Goal: Task Accomplishment & Management: Use online tool/utility

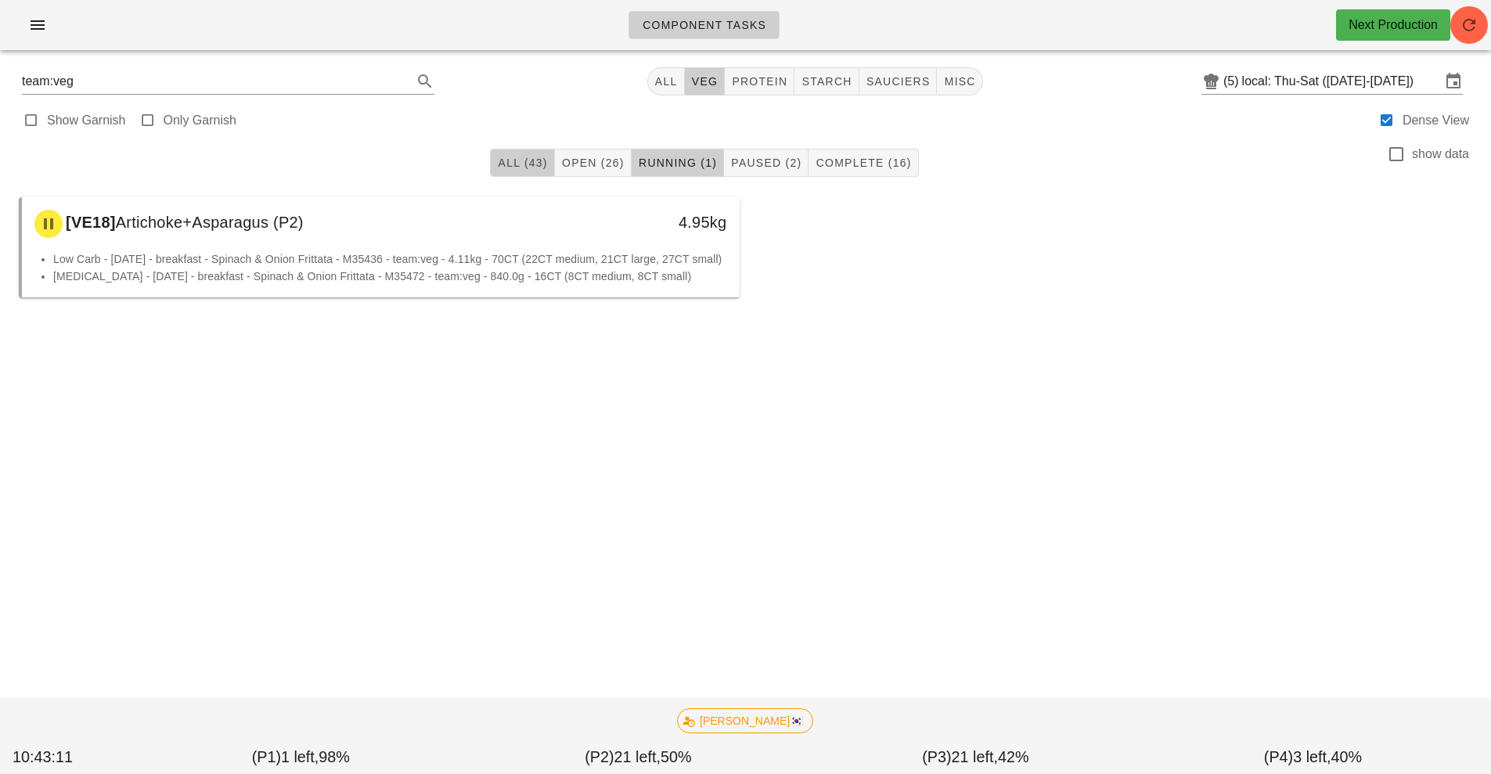
click at [526, 161] on span "All (43)" at bounding box center [522, 163] width 50 height 13
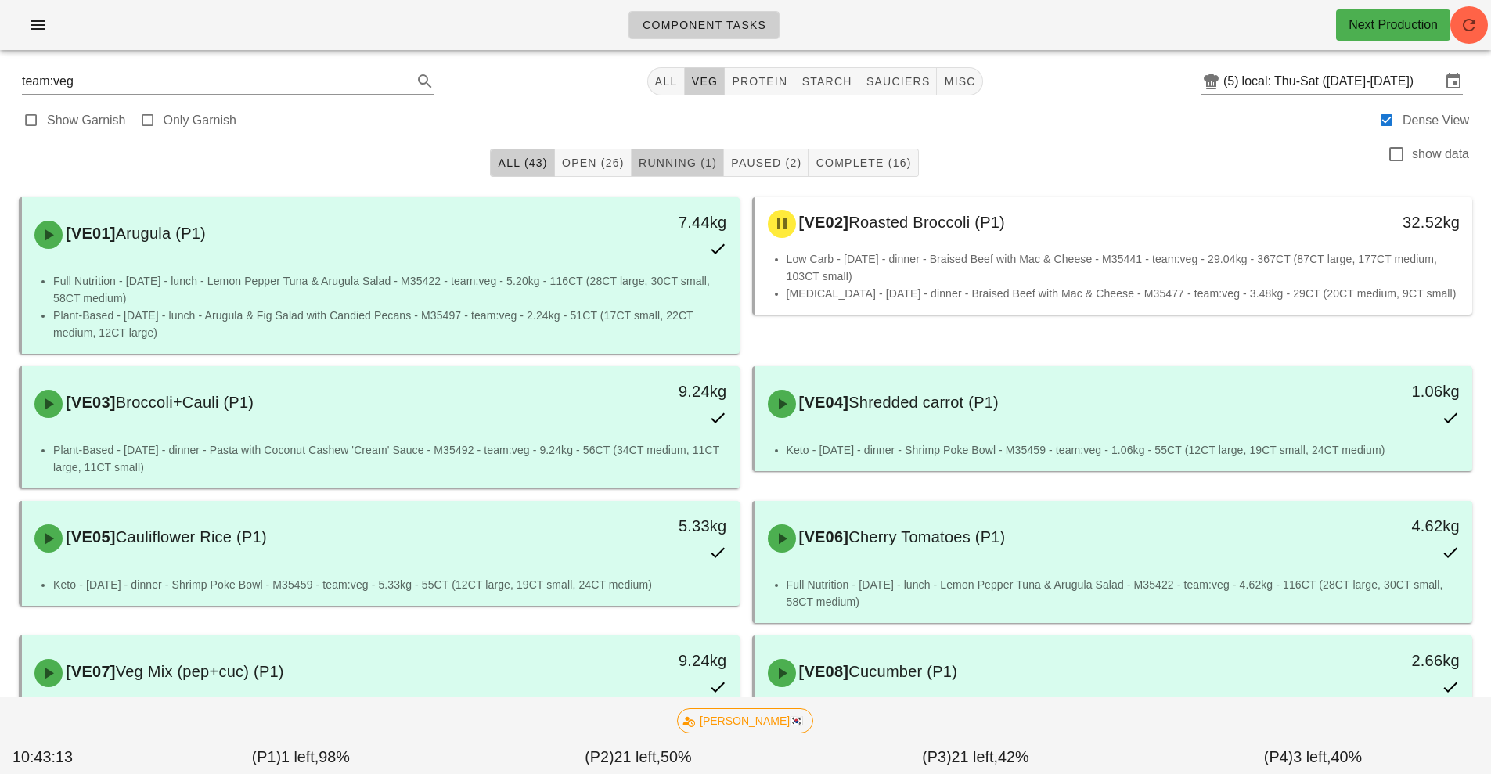
click at [668, 158] on span "Running (1)" at bounding box center [677, 163] width 79 height 13
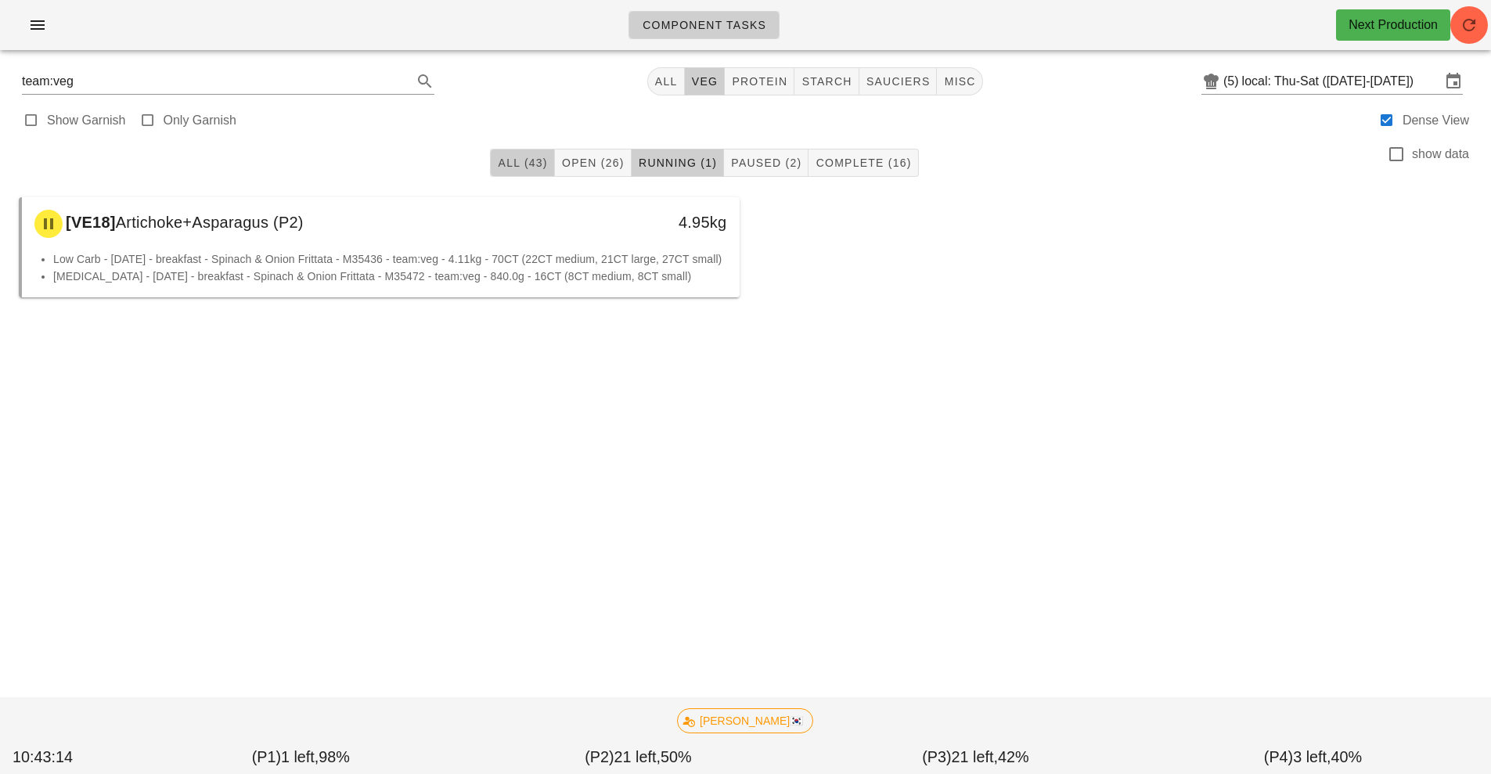
click at [523, 161] on span "All (43)" at bounding box center [522, 163] width 50 height 13
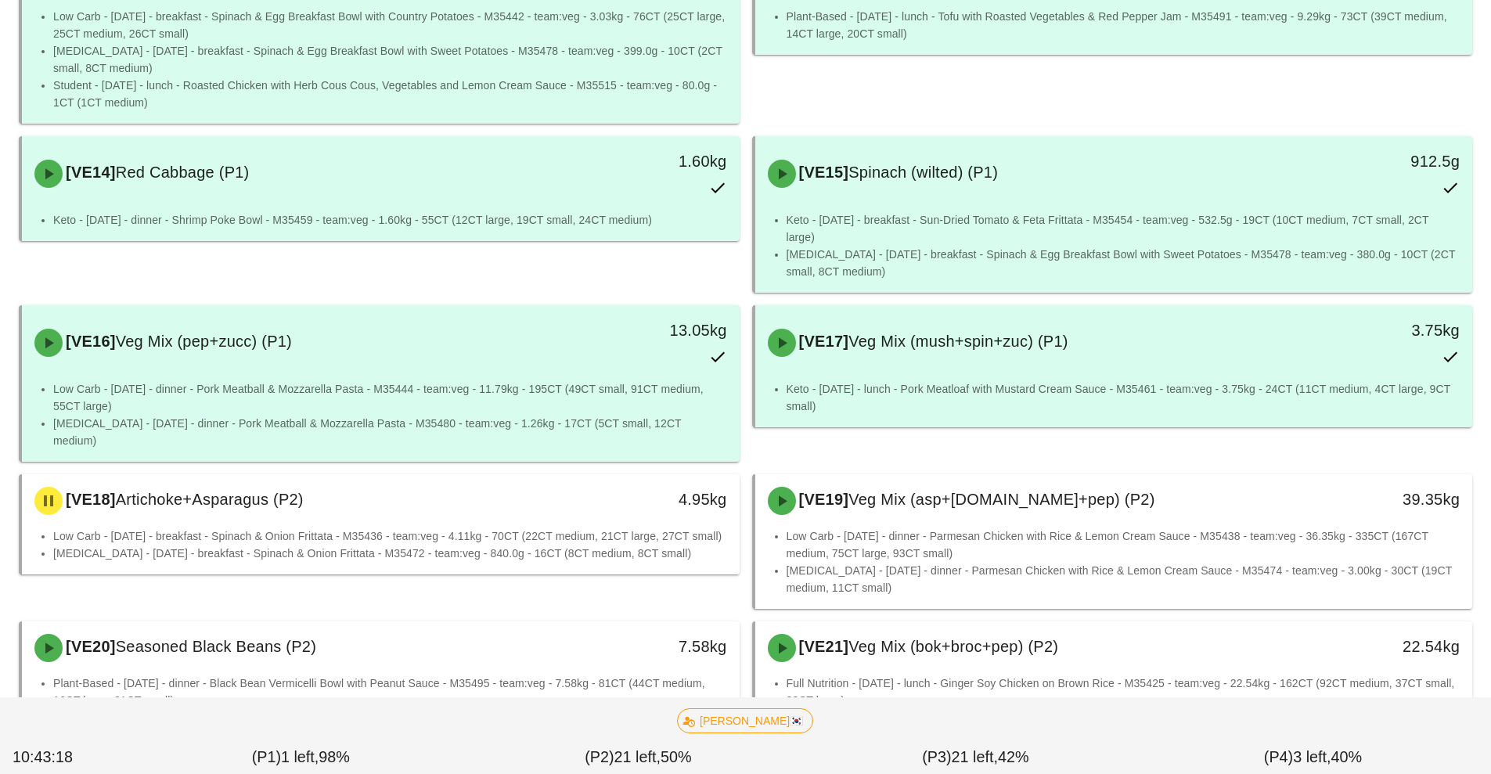
scroll to position [975, 0]
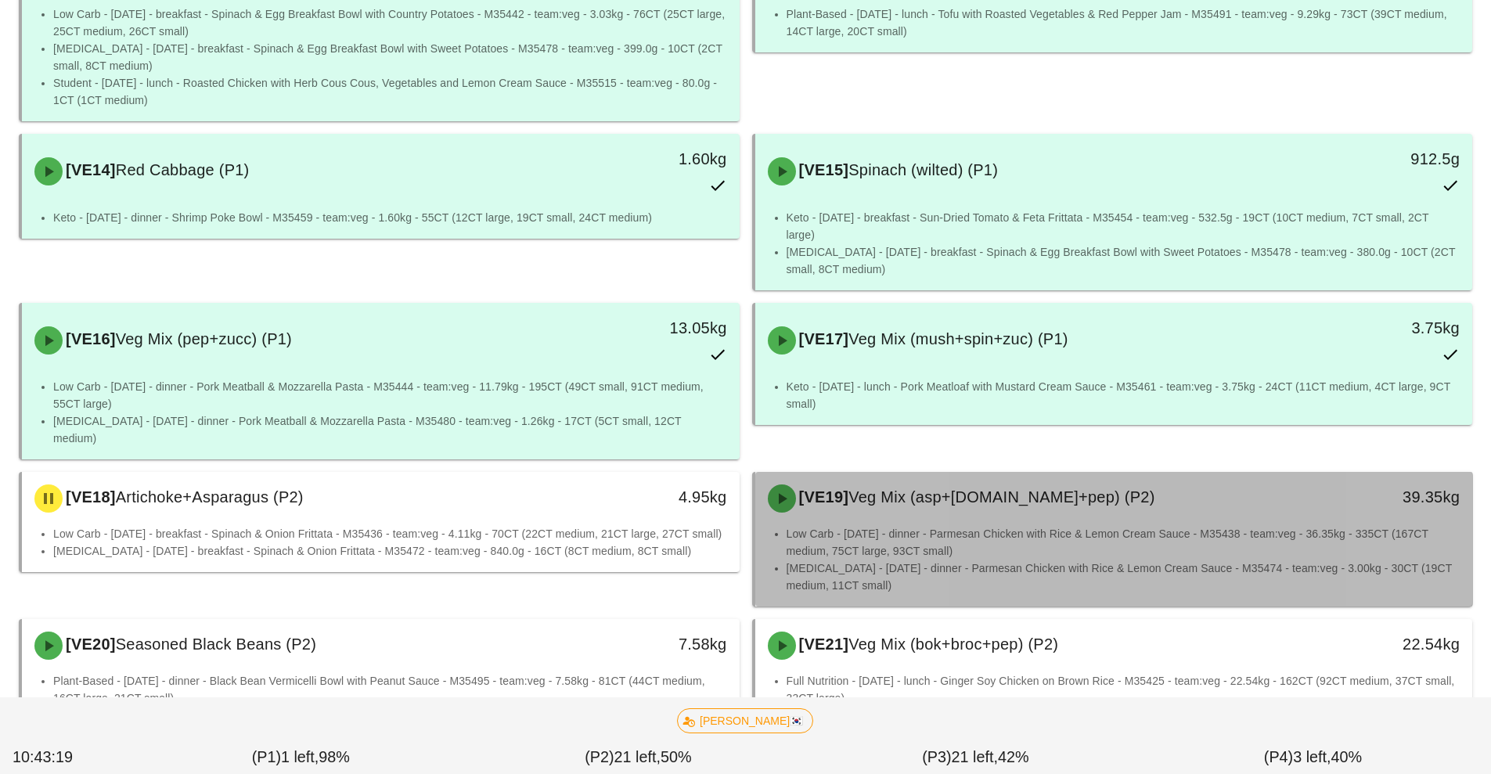
click at [902, 506] on div "[VE19] Veg Mix (asp+[DOMAIN_NAME]+pep) (P2) 39.35kg" at bounding box center [1114, 498] width 718 height 53
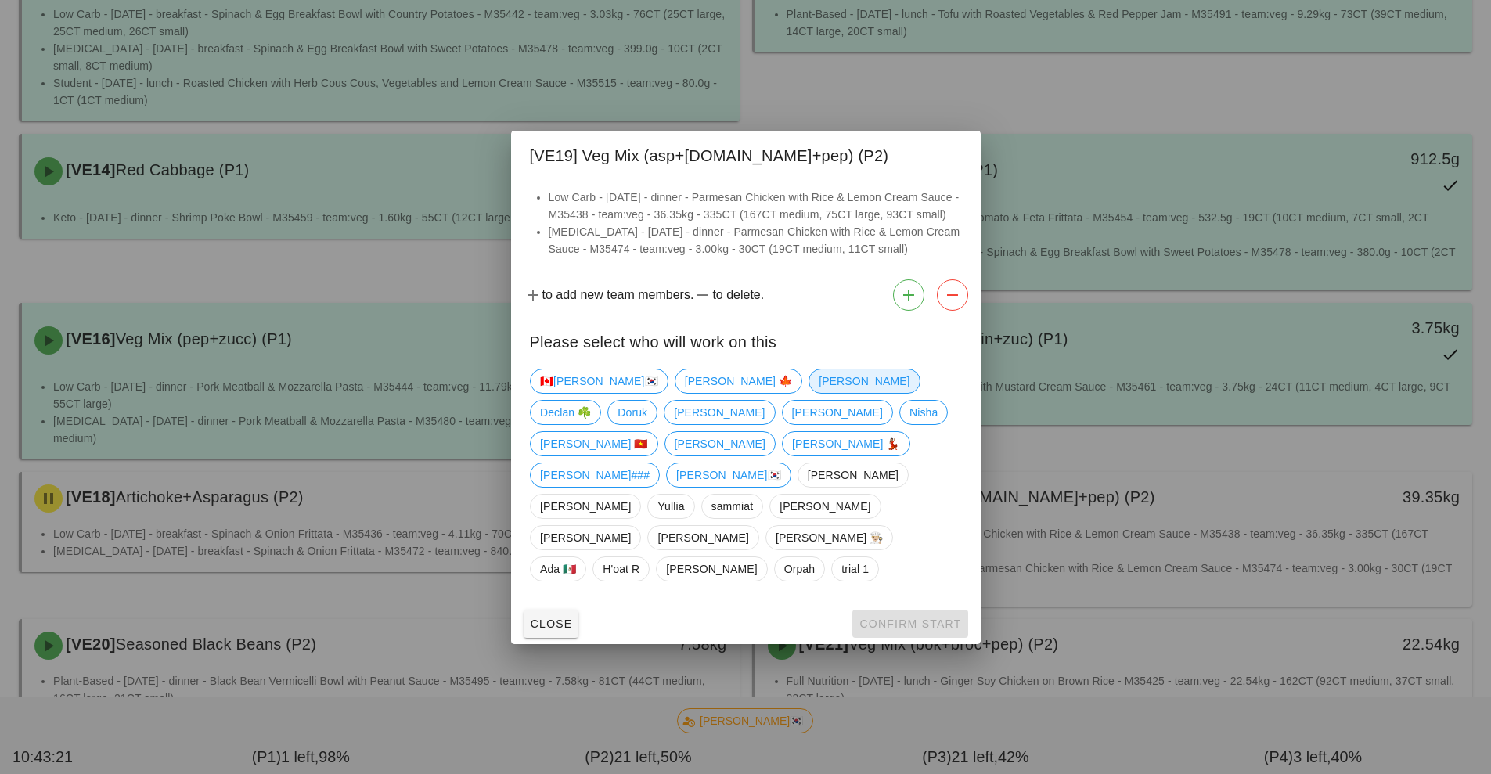
click at [819, 393] on span "[PERSON_NAME]" at bounding box center [864, 380] width 91 height 23
click at [903, 618] on span "Confirm Start" at bounding box center [910, 624] width 103 height 13
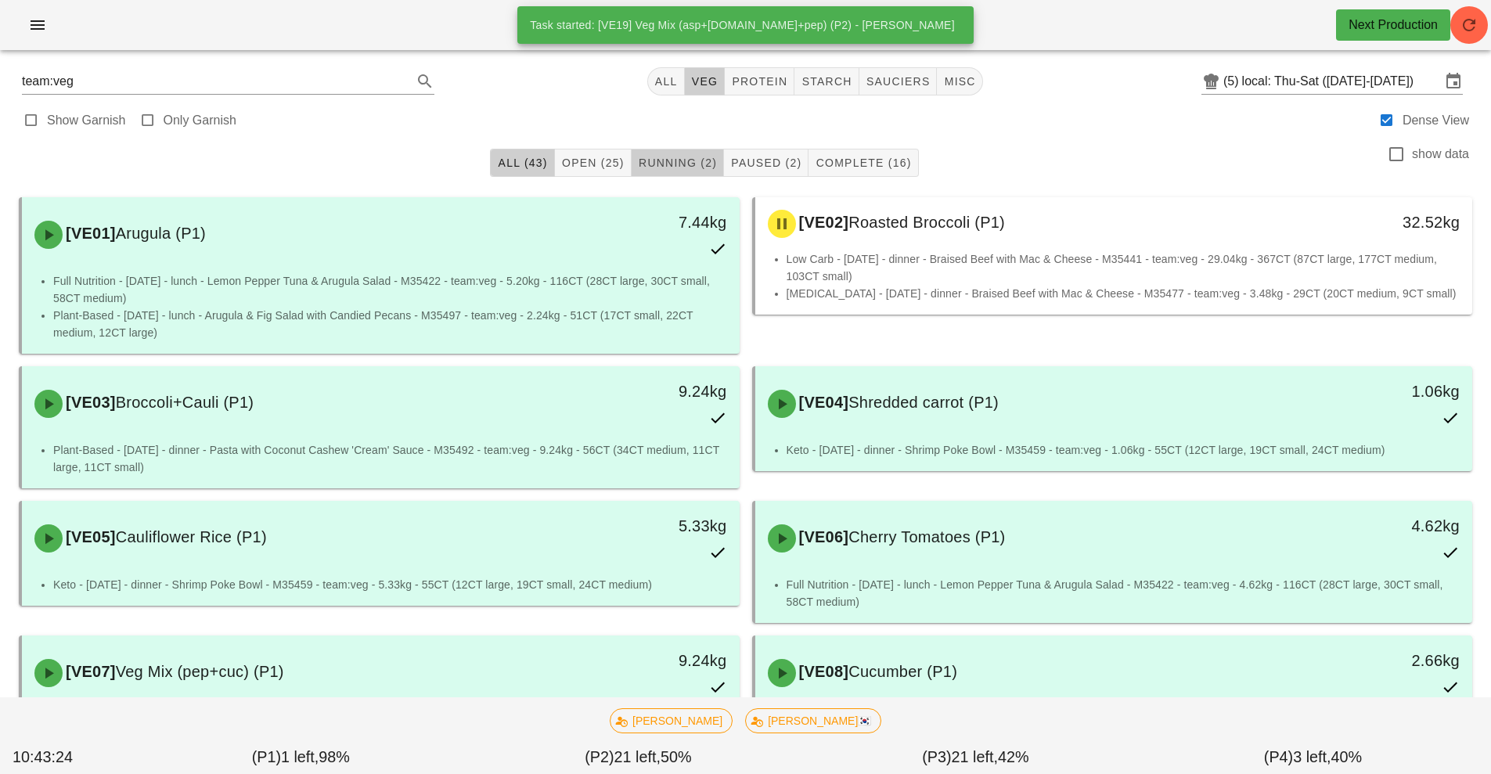
click at [677, 162] on span "Running (2)" at bounding box center [677, 163] width 79 height 13
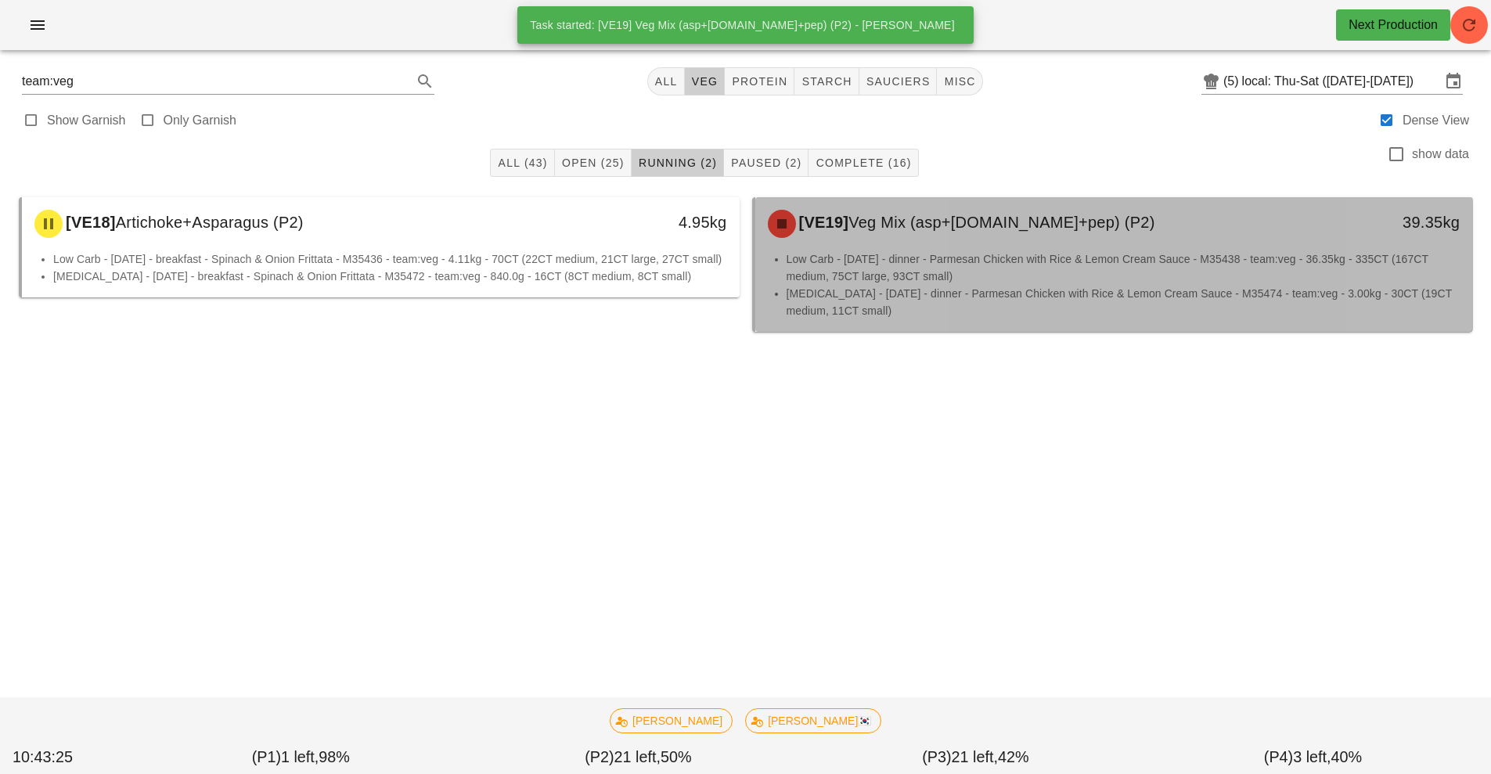
click at [928, 278] on li "Low Carb - [DATE] - dinner - Parmesan Chicken with Rice & Lemon Cream Sauce - M…" at bounding box center [1124, 267] width 674 height 34
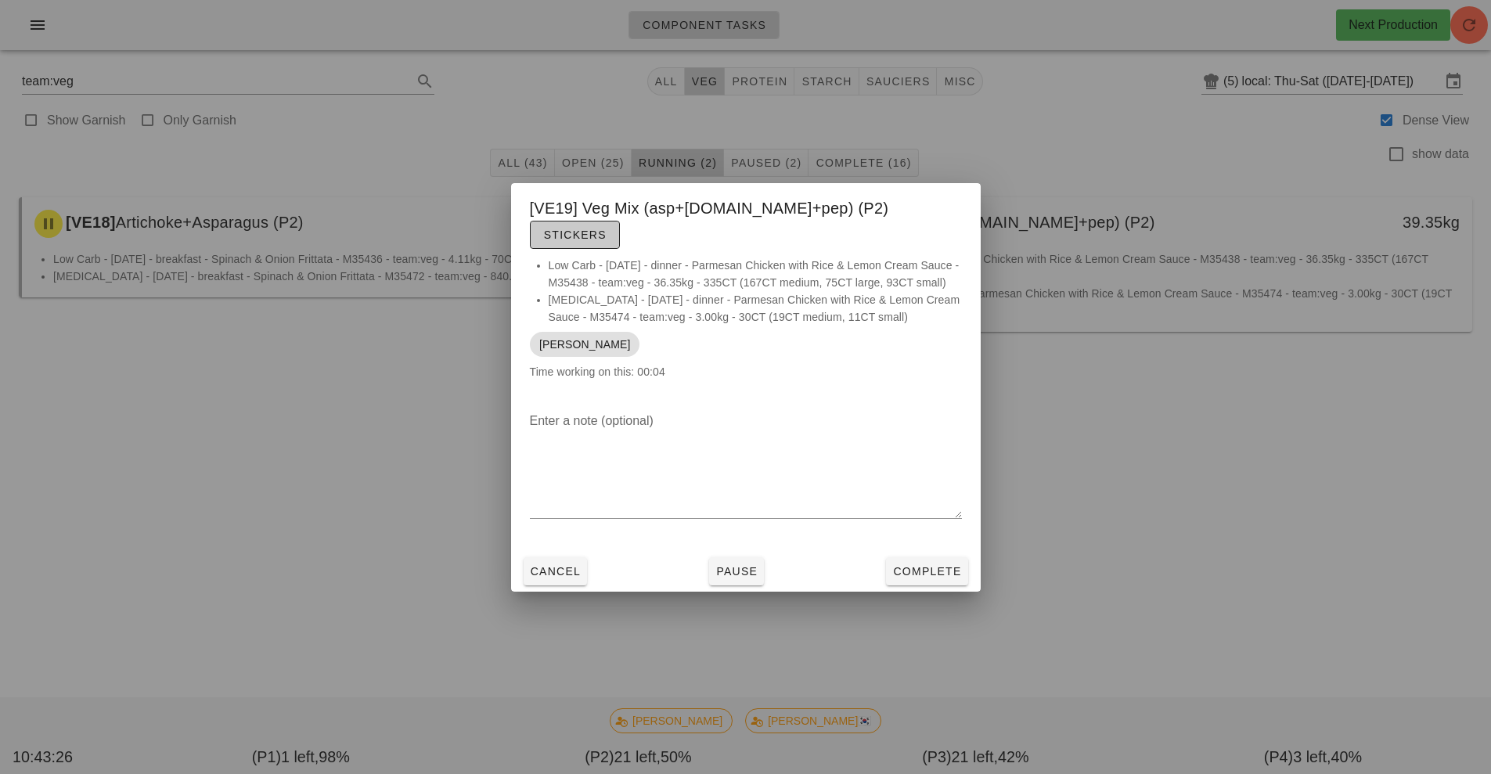
click at [607, 229] on span "Stickers" at bounding box center [574, 235] width 63 height 13
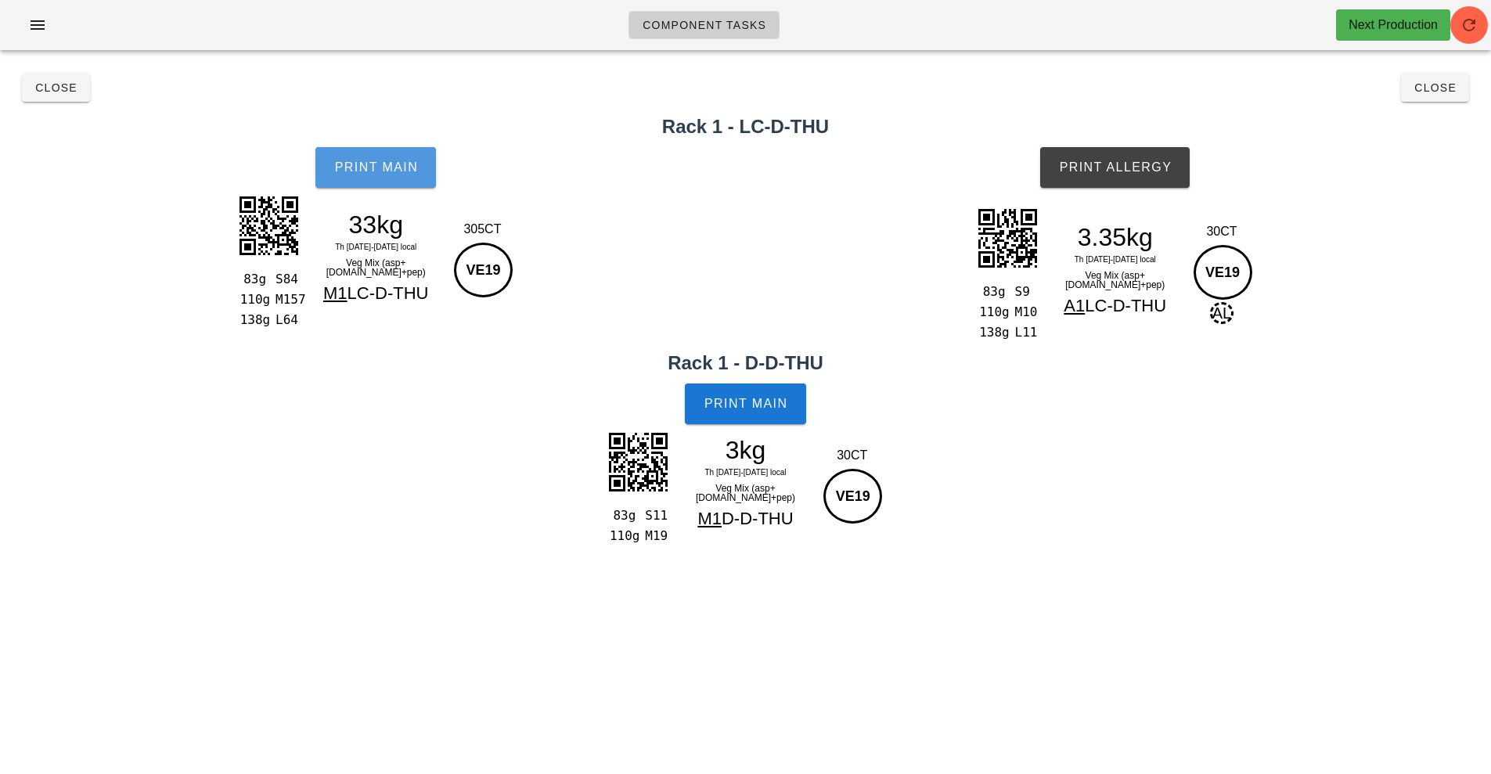
click at [398, 169] on span "Print Main" at bounding box center [375, 167] width 85 height 14
click at [377, 176] on button "Print Main" at bounding box center [375, 167] width 121 height 41
click at [363, 163] on span "Print Main" at bounding box center [375, 167] width 85 height 14
click at [752, 419] on button "Print Main" at bounding box center [745, 404] width 121 height 41
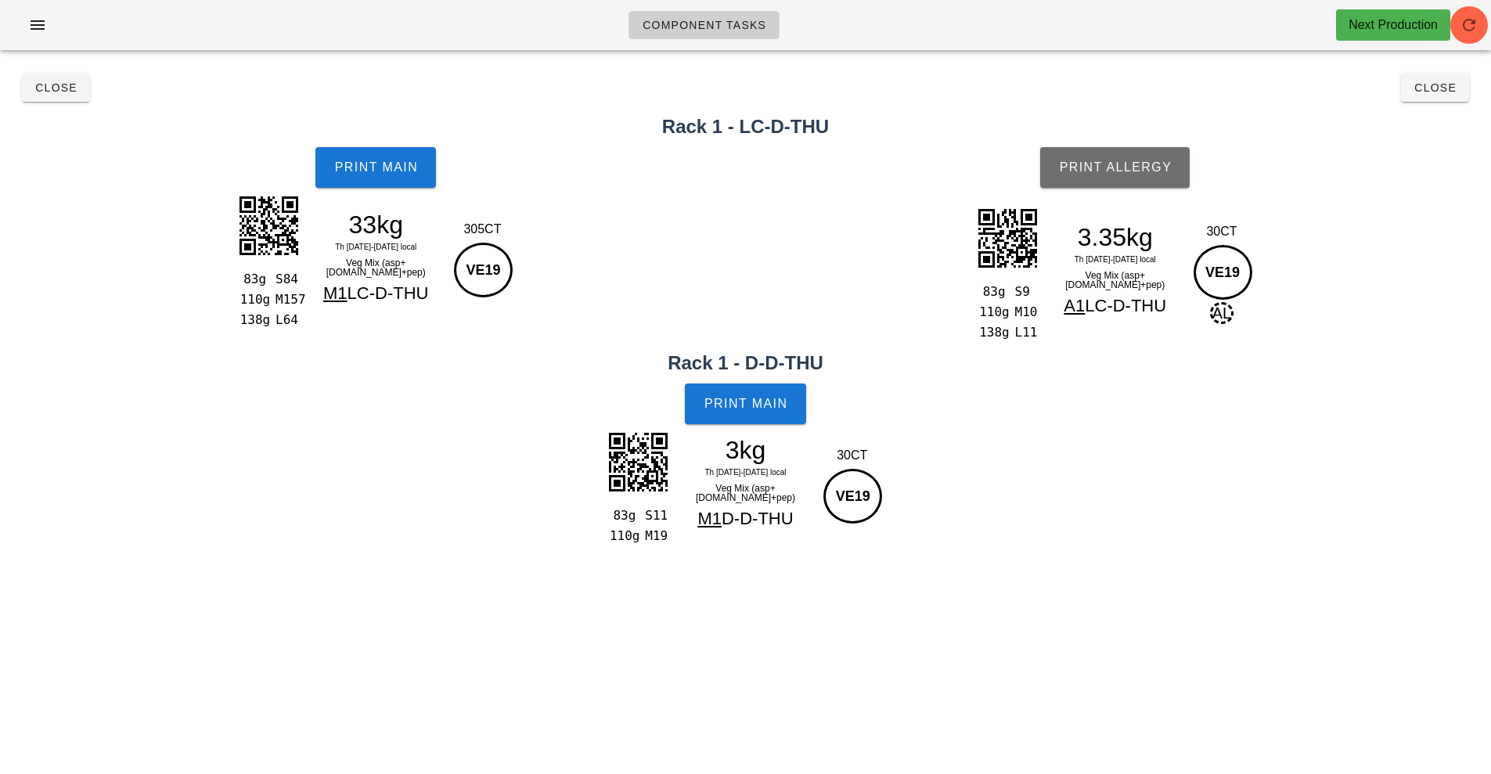
click at [1128, 152] on button "Print Allergy" at bounding box center [1115, 167] width 150 height 41
click at [52, 93] on span "Close" at bounding box center [55, 87] width 43 height 13
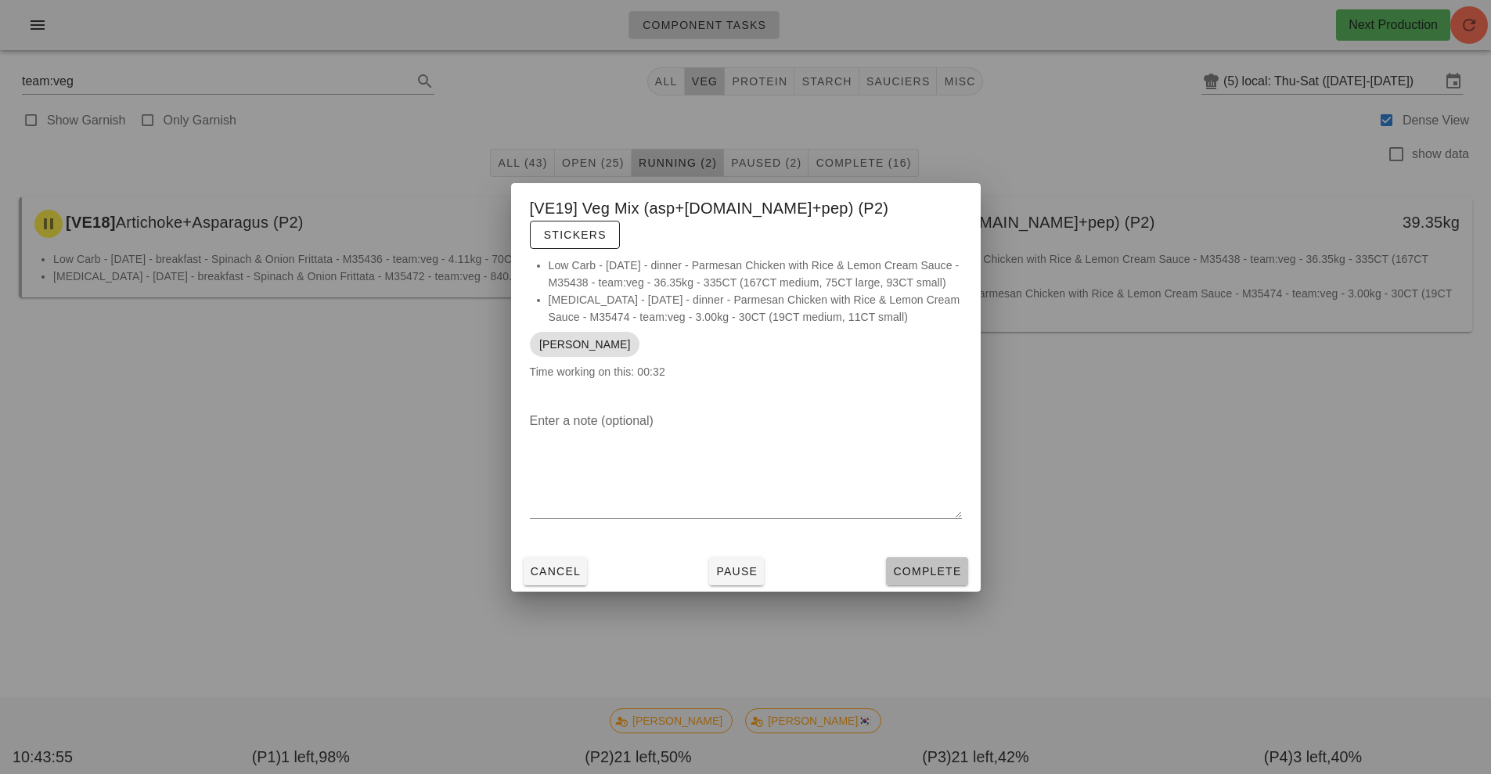
click at [933, 572] on span "Complete" at bounding box center [926, 571] width 69 height 13
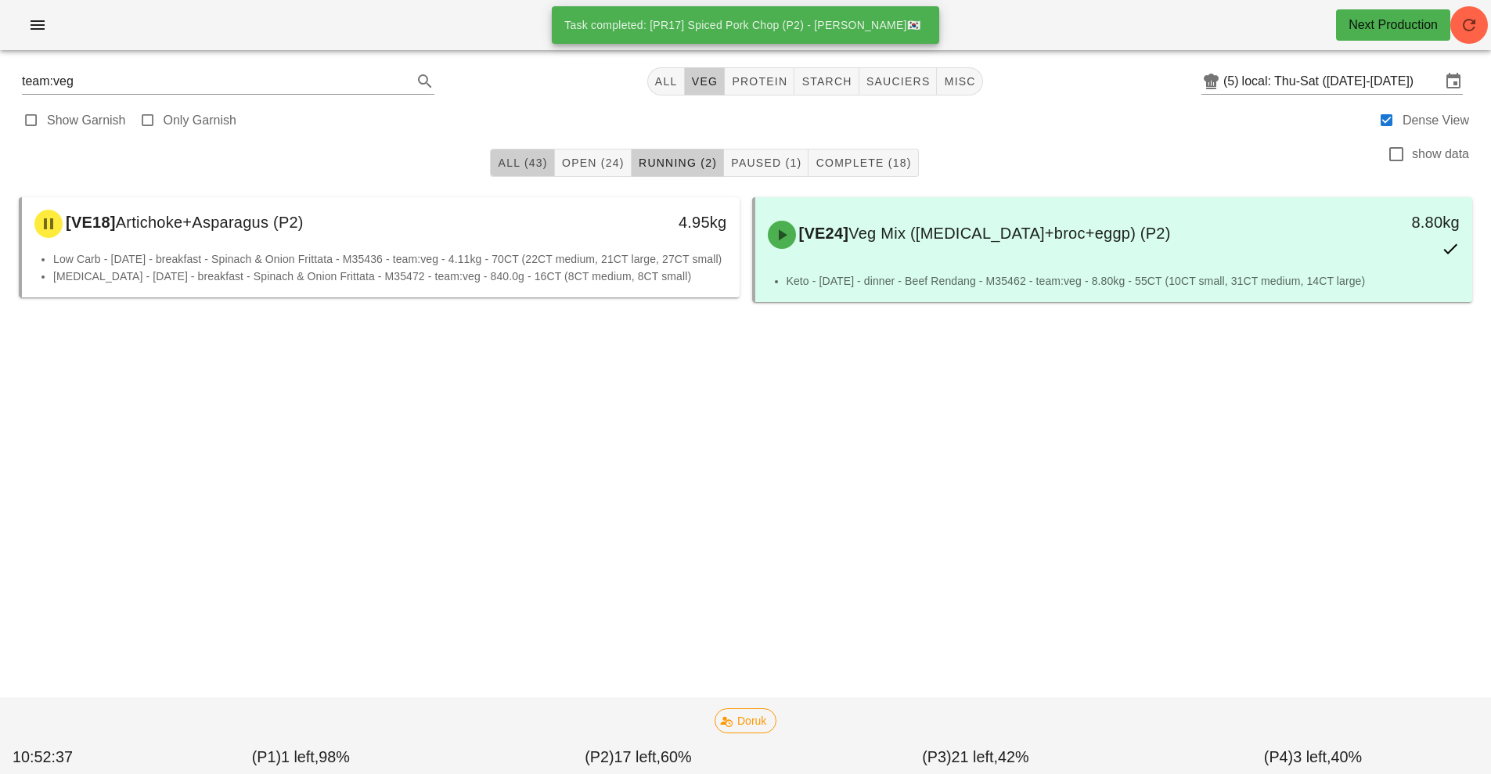
click at [515, 157] on span "All (43)" at bounding box center [522, 163] width 50 height 13
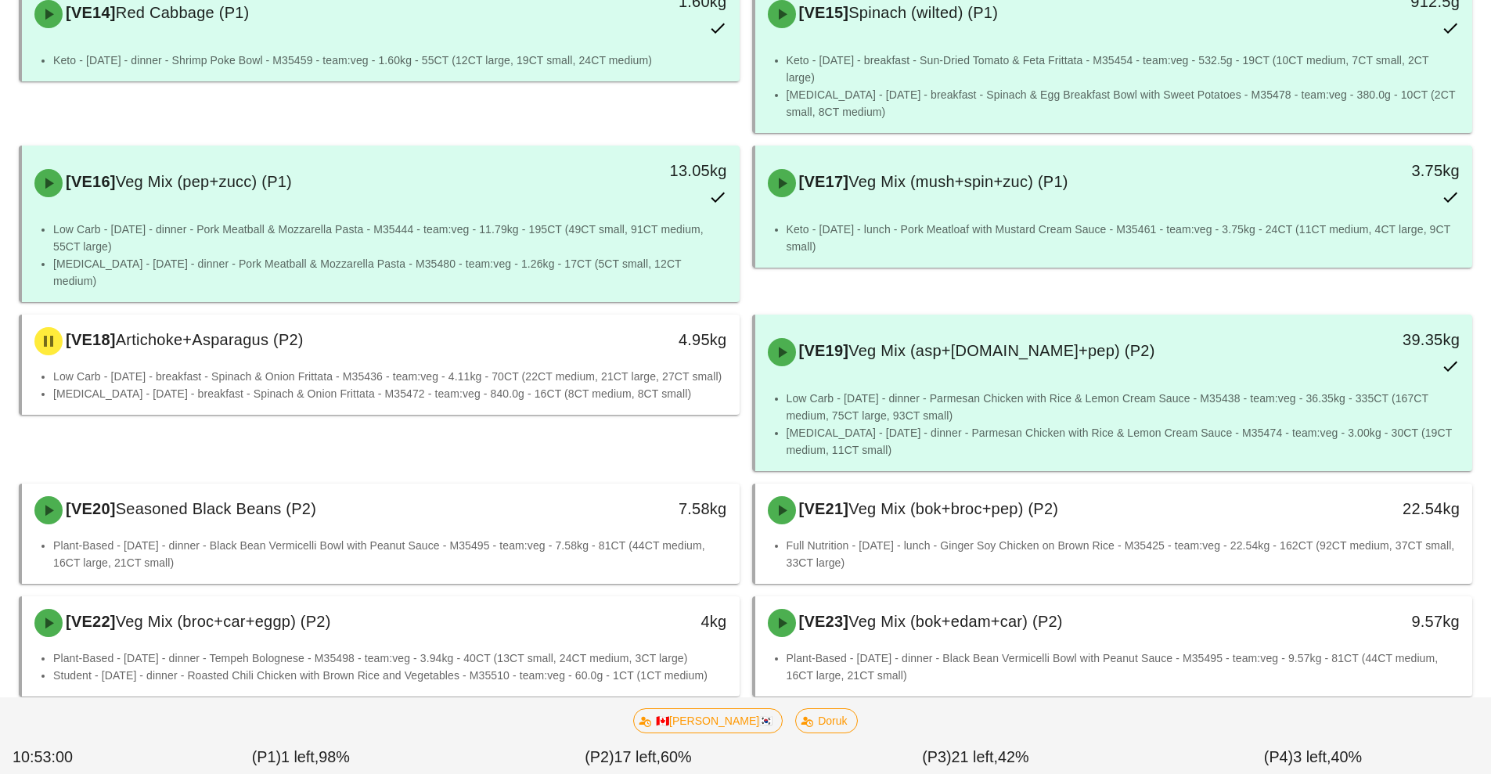
scroll to position [1170, 0]
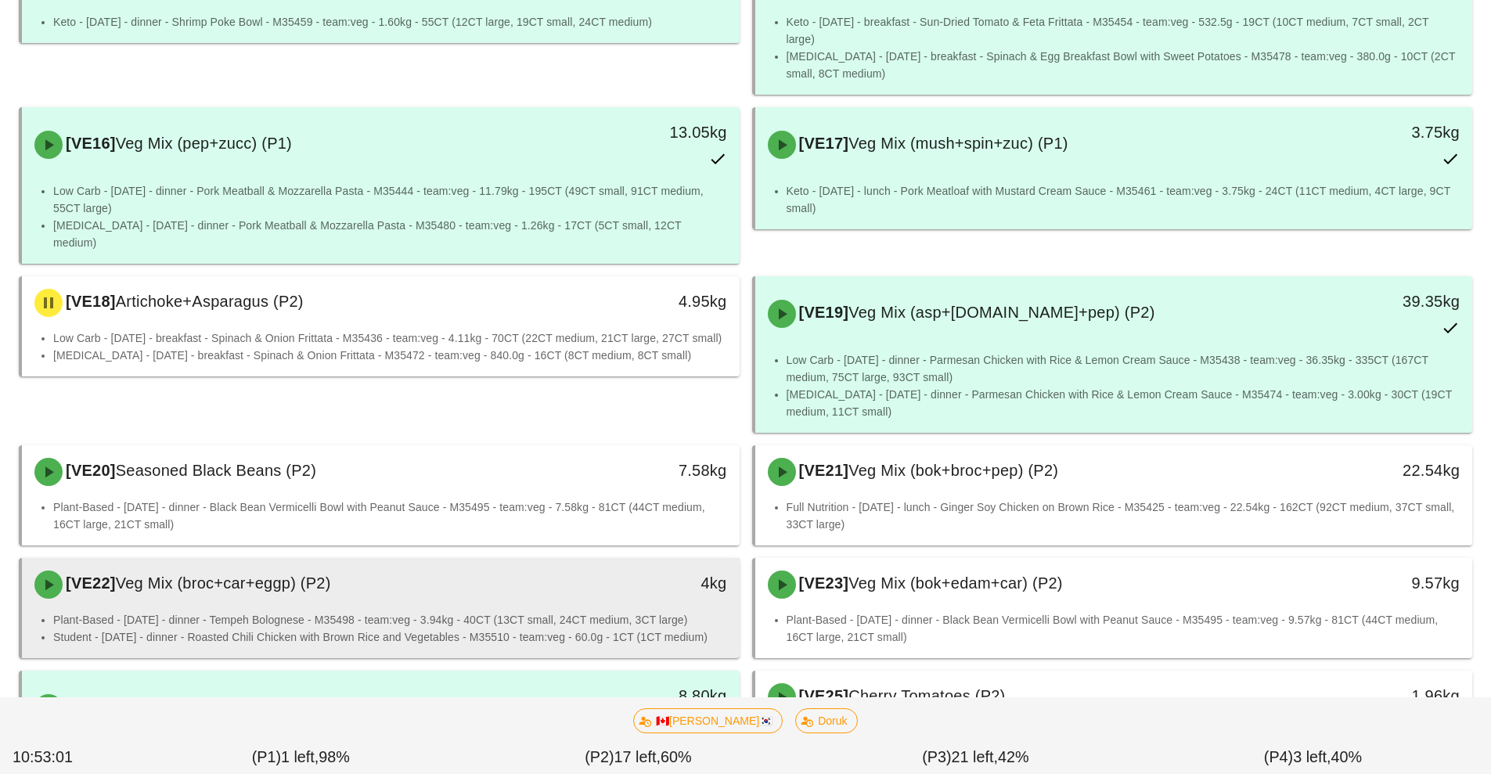
click at [372, 589] on div "[VE22] Veg Mix (broc+car+eggp) (P2)" at bounding box center [291, 584] width 533 height 47
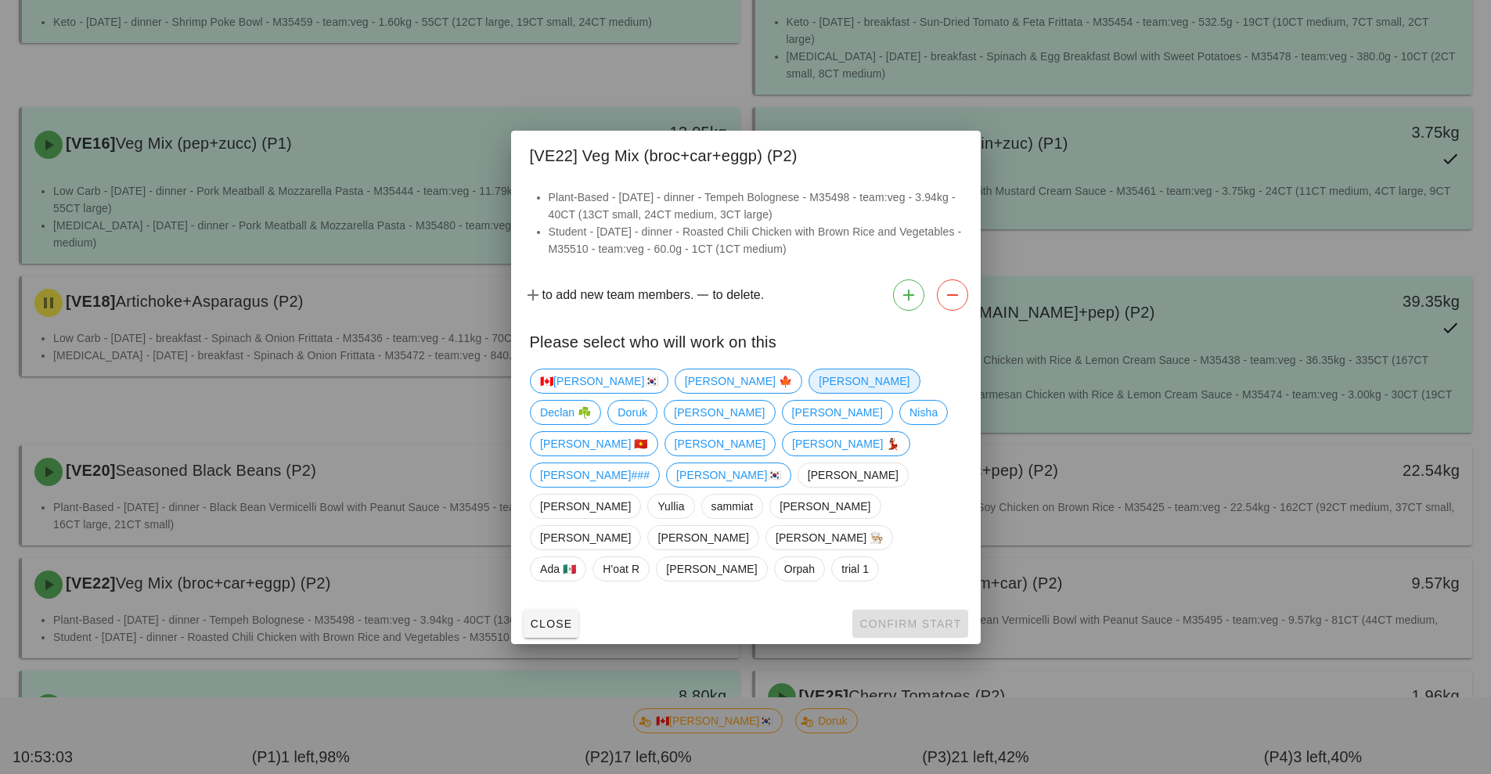
click at [819, 393] on span "[PERSON_NAME]" at bounding box center [864, 380] width 91 height 23
click at [885, 610] on button "Confirm Start" at bounding box center [909, 624] width 115 height 28
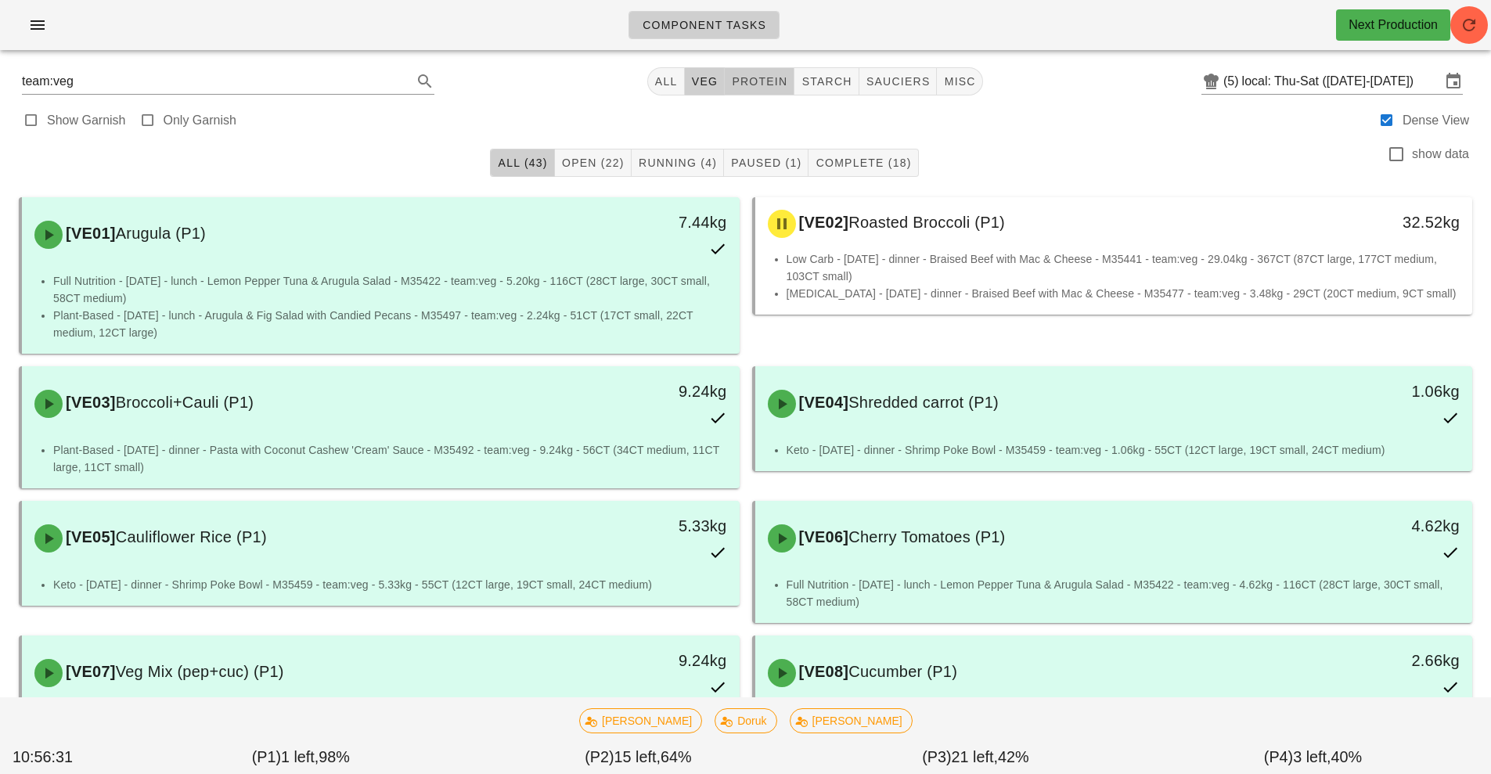
click at [755, 77] on span "protein" at bounding box center [759, 81] width 56 height 13
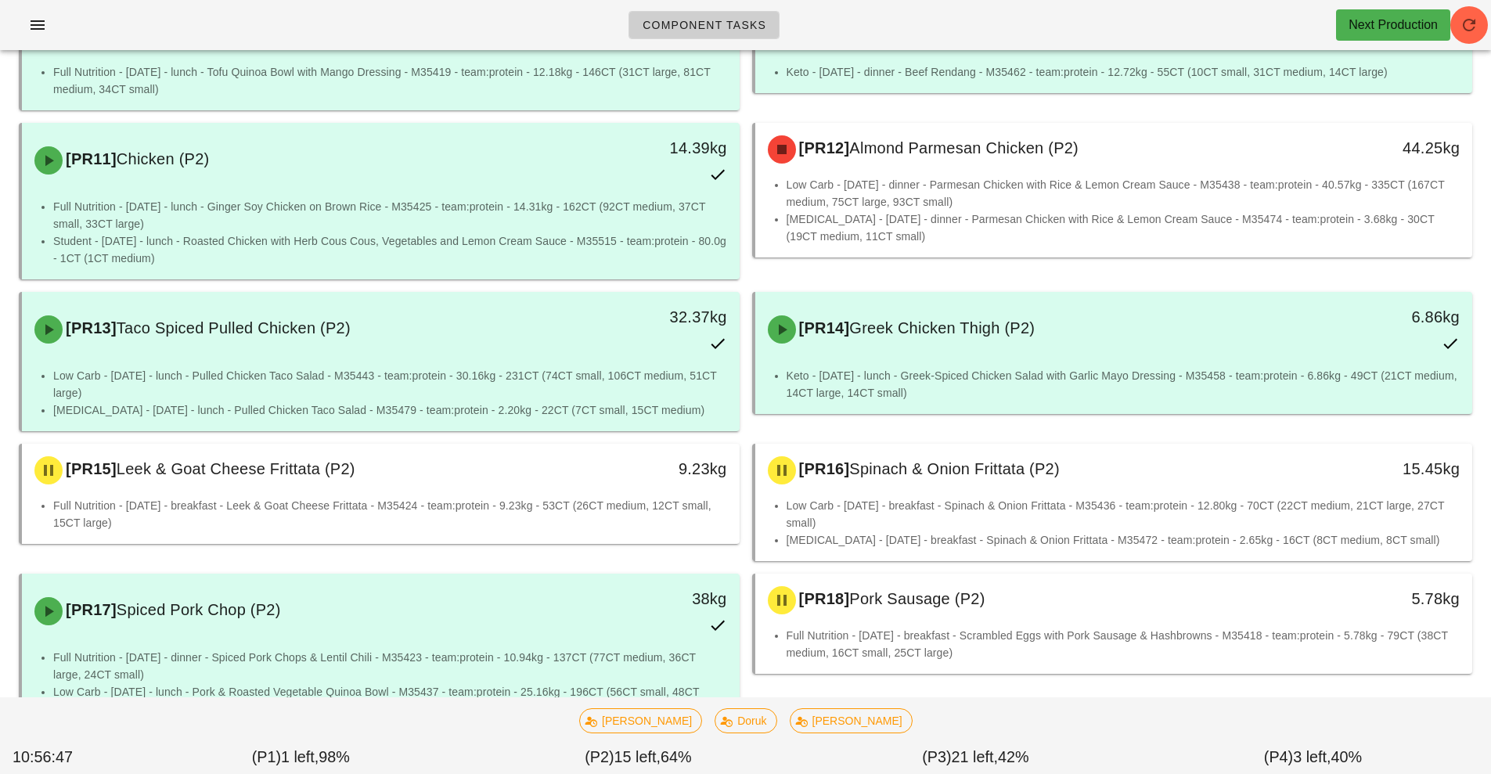
scroll to position [833, 0]
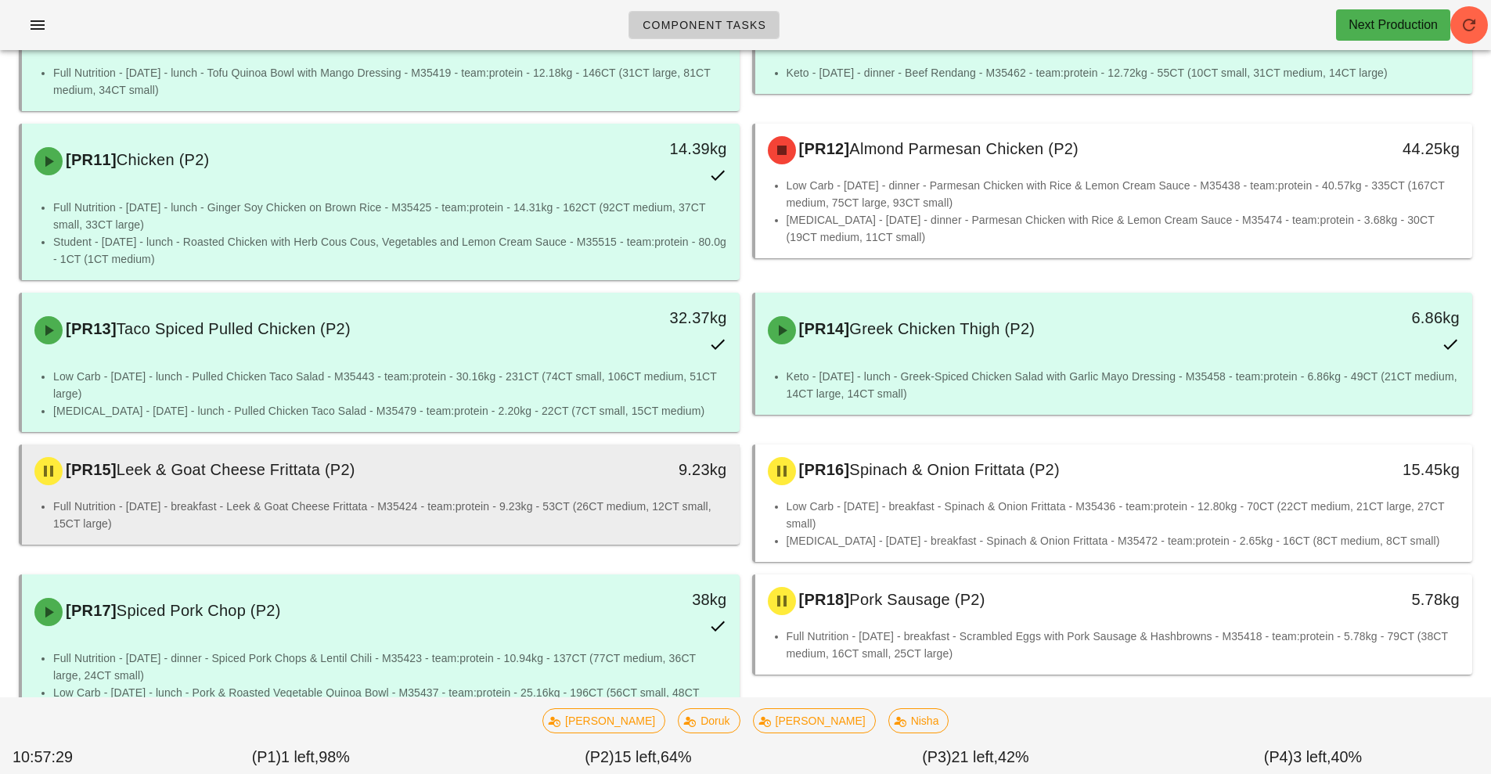
click at [550, 498] on li "Full Nutrition - [DATE] - breakfast - Leek & Goat Cheese Frittata - M35424 - te…" at bounding box center [390, 515] width 674 height 34
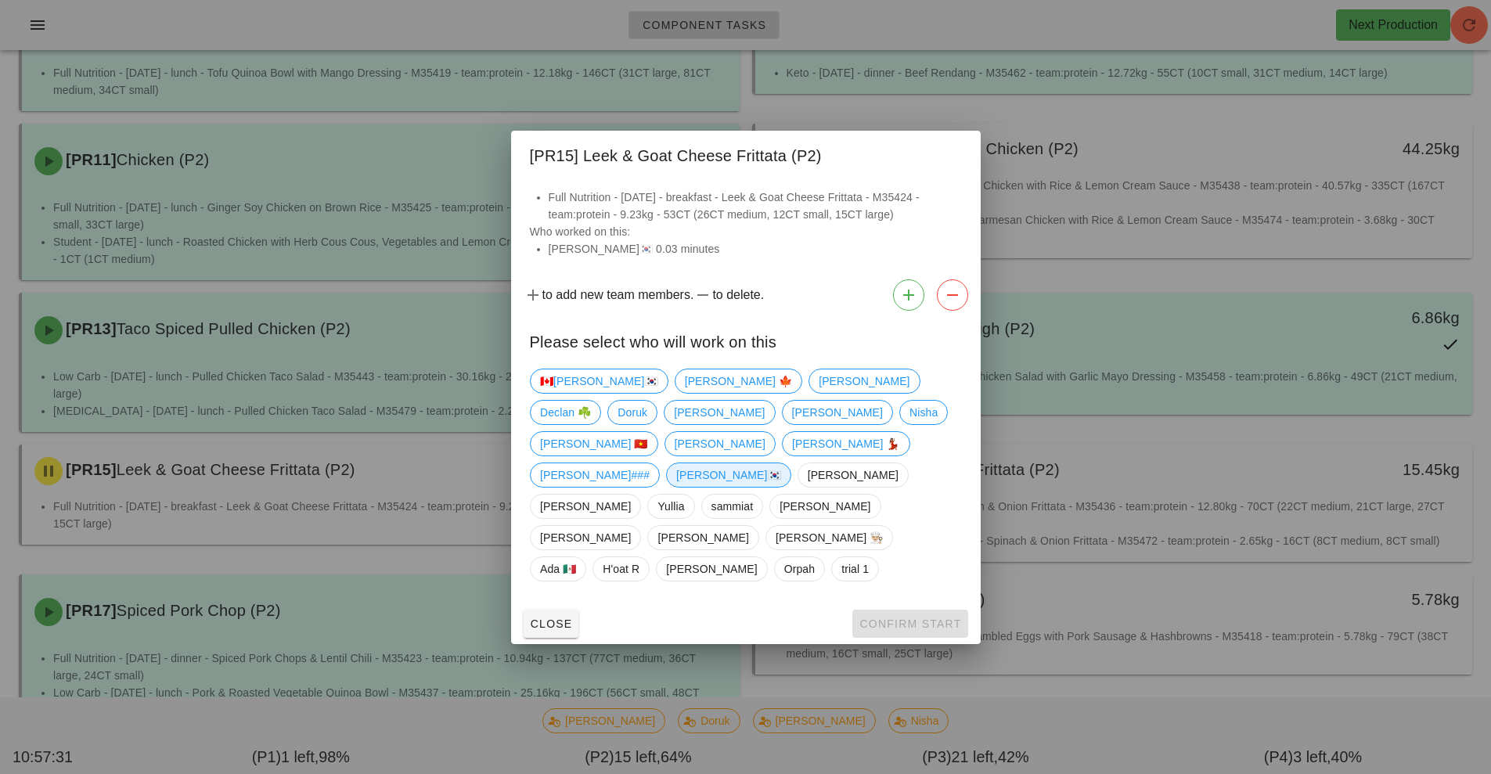
click at [676, 487] on span "[PERSON_NAME]🇰🇷" at bounding box center [728, 474] width 105 height 23
click at [893, 610] on button "Confirm Start" at bounding box center [909, 624] width 115 height 28
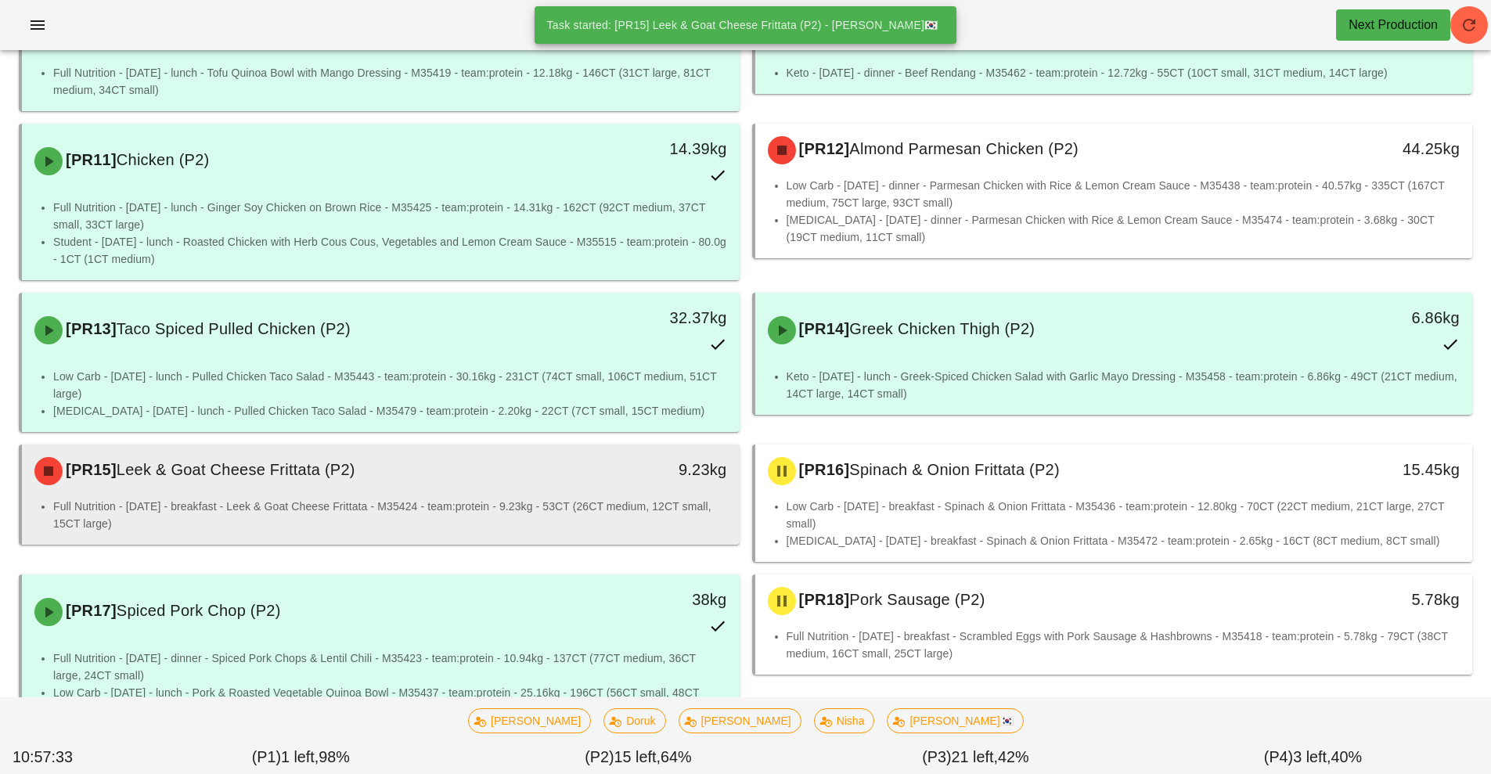
click at [490, 469] on div "[PR15] Leek & Goat Cheese Frittata (P2)" at bounding box center [291, 471] width 533 height 47
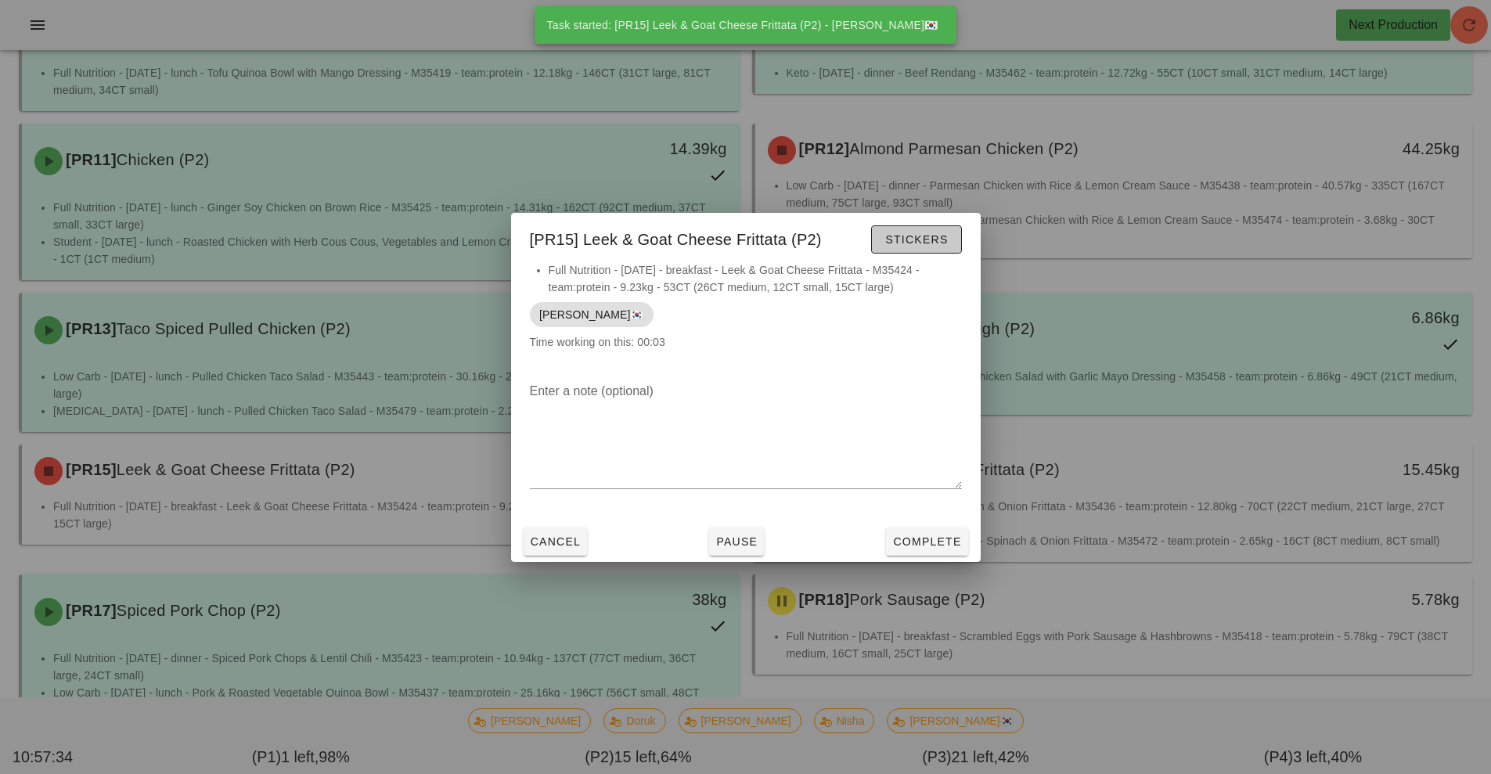
click at [931, 241] on span "Stickers" at bounding box center [916, 239] width 63 height 13
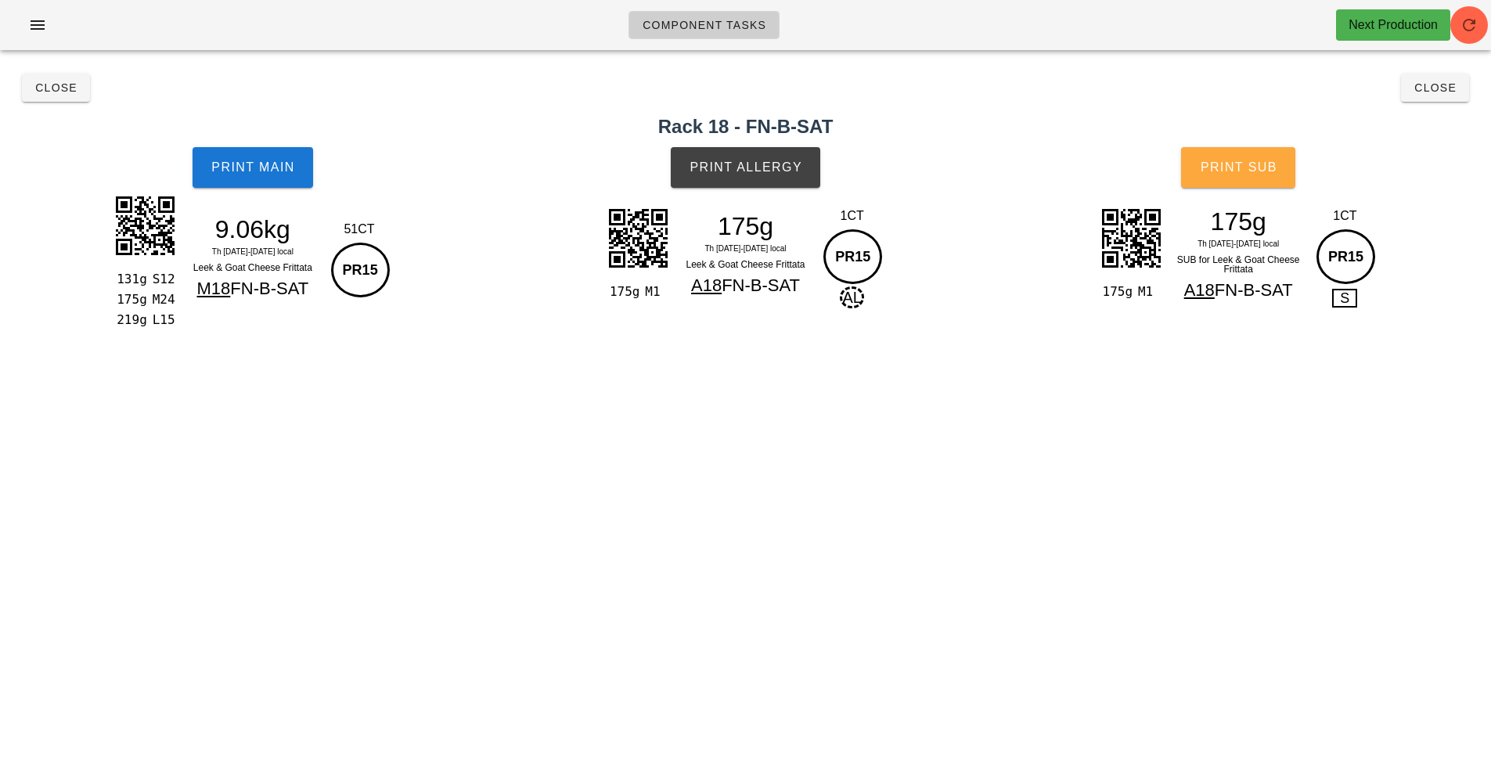
click at [1275, 172] on span "Print Sub" at bounding box center [1238, 167] width 77 height 14
click at [796, 154] on button "Print Allergy" at bounding box center [746, 167] width 150 height 41
click at [234, 157] on button "Print Main" at bounding box center [253, 167] width 121 height 41
click at [245, 159] on button "Print Main" at bounding box center [253, 167] width 121 height 41
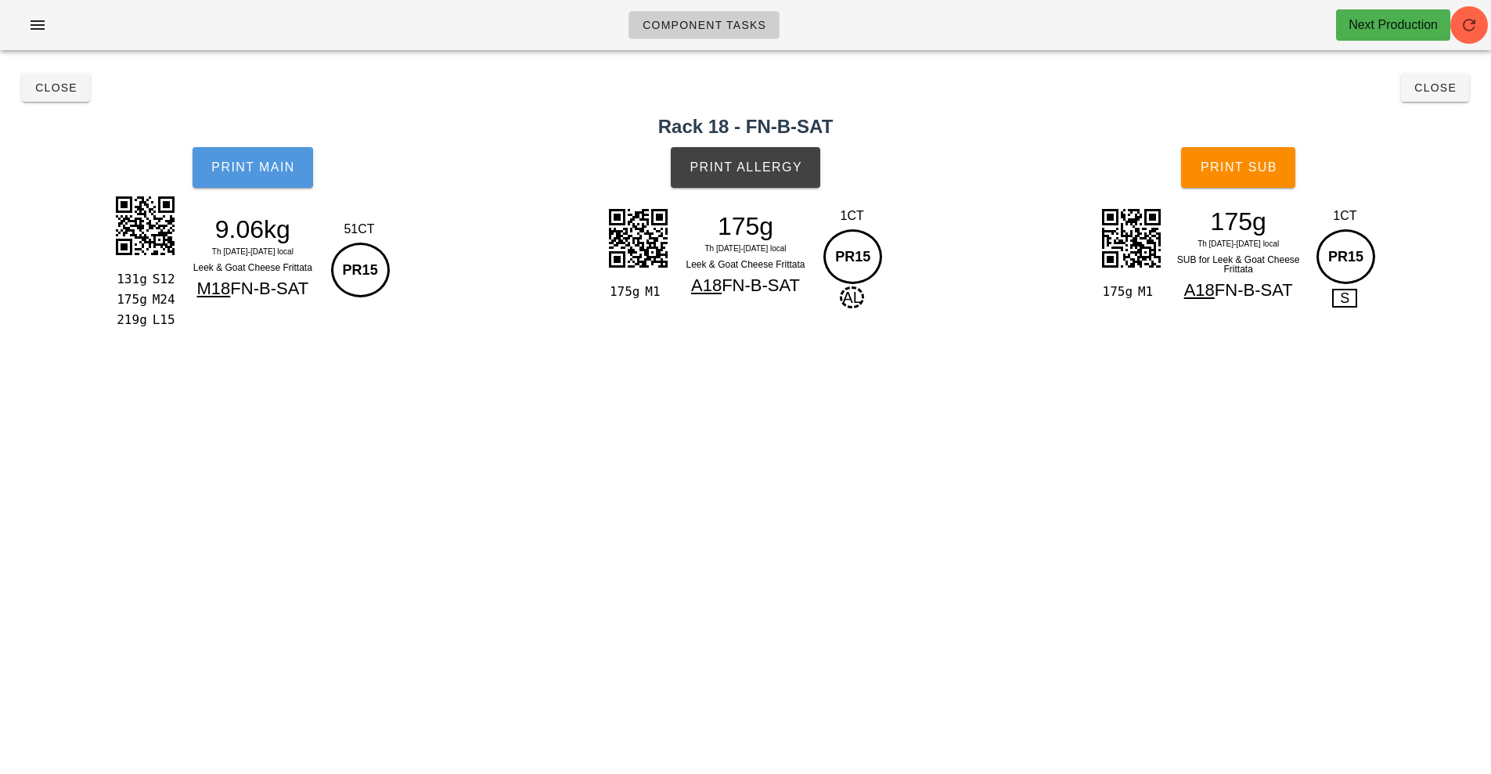
click at [245, 159] on button "Print Main" at bounding box center [253, 167] width 121 height 41
click at [47, 81] on span "Close" at bounding box center [55, 87] width 43 height 13
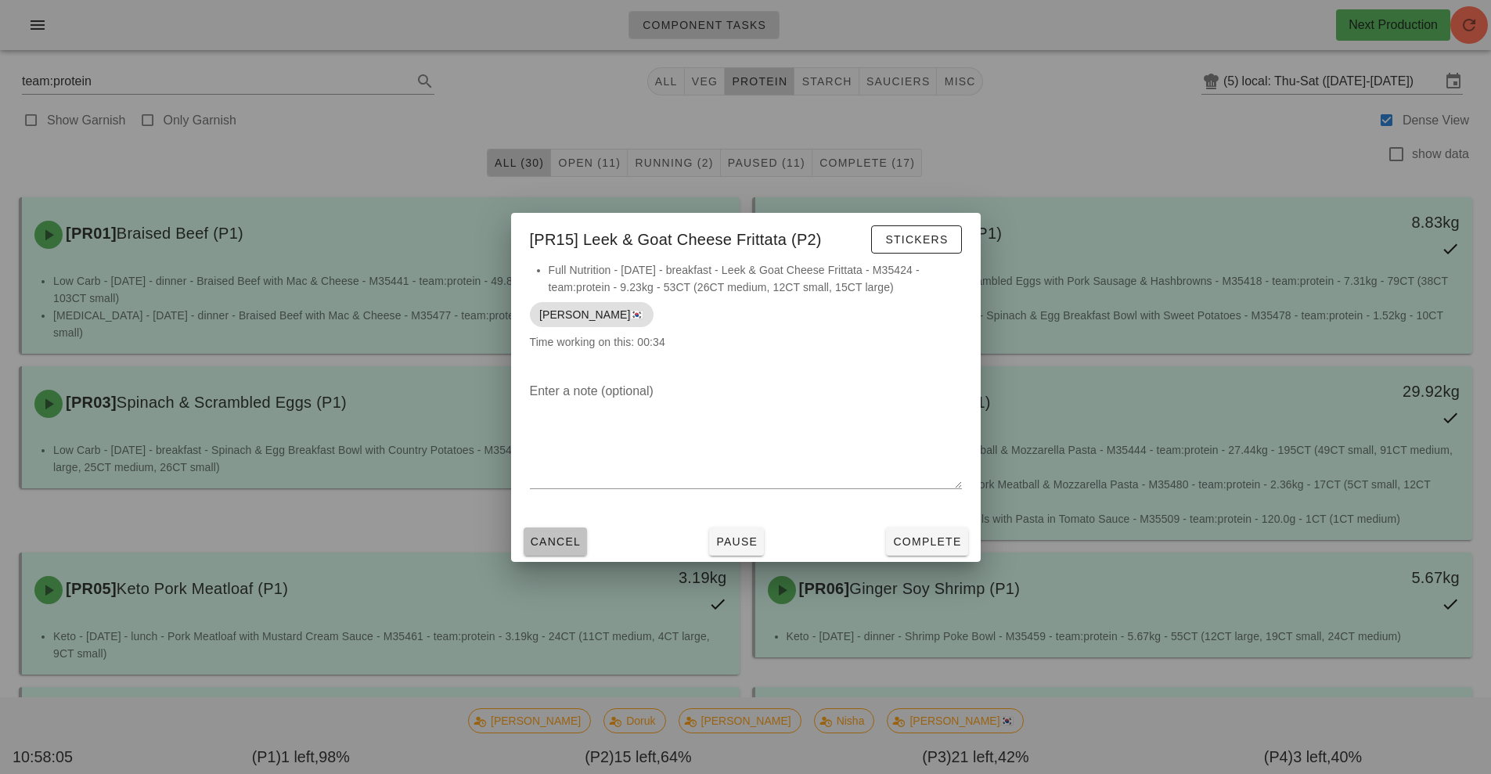
click at [557, 536] on span "Cancel" at bounding box center [556, 541] width 52 height 13
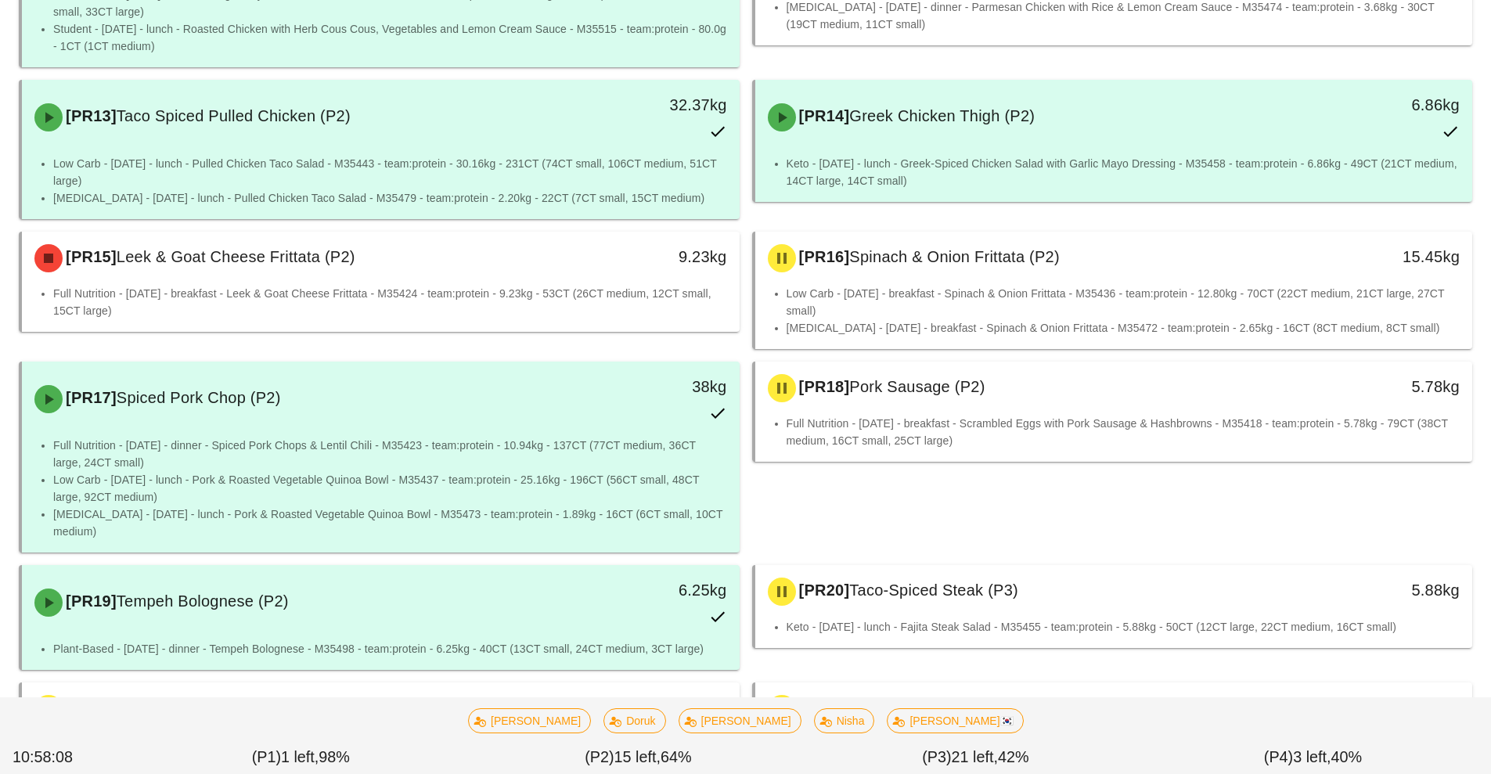
scroll to position [1058, 0]
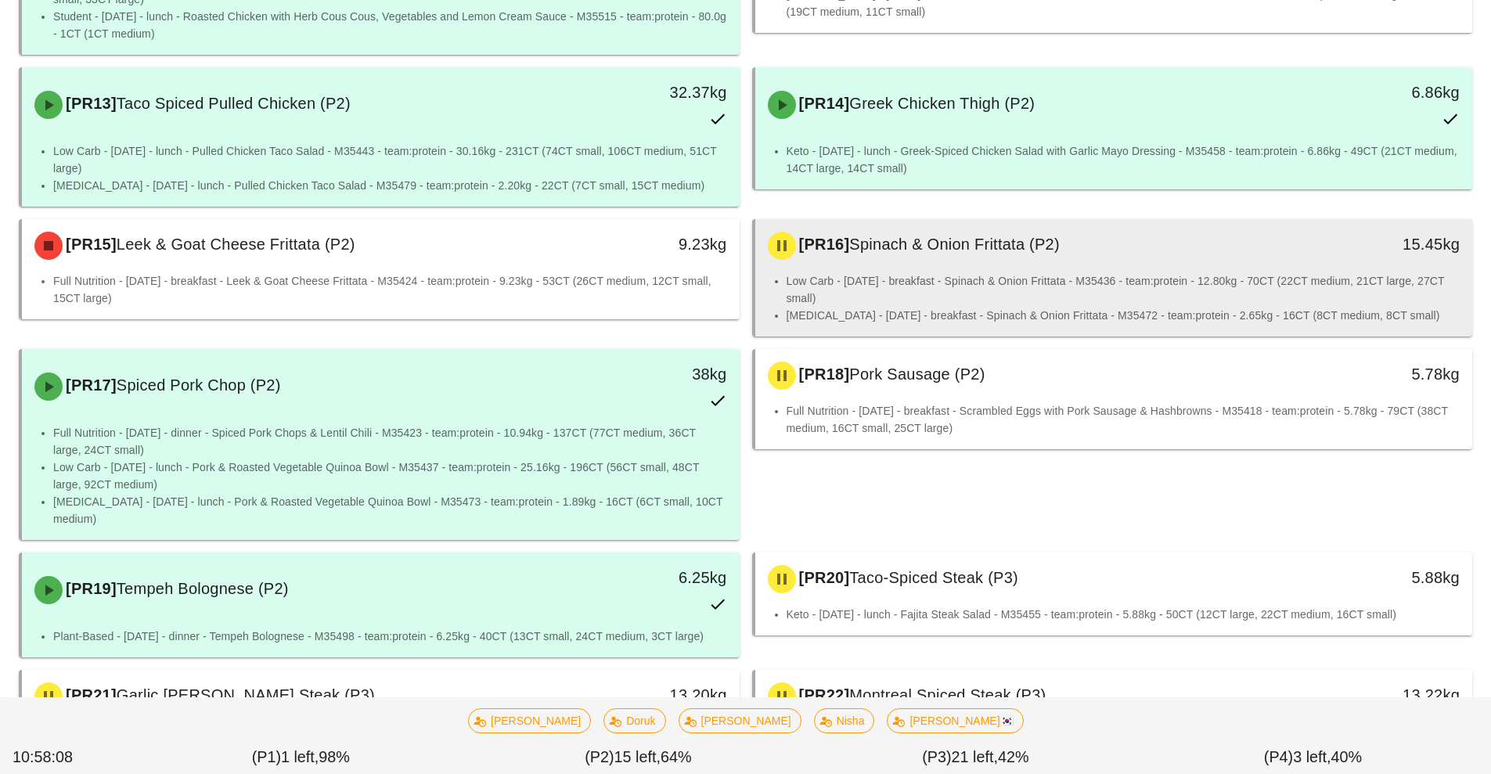
click at [1100, 272] on li "Low Carb - [DATE] - breakfast - Spinach & Onion Frittata - M35436 - team:protei…" at bounding box center [1124, 289] width 674 height 34
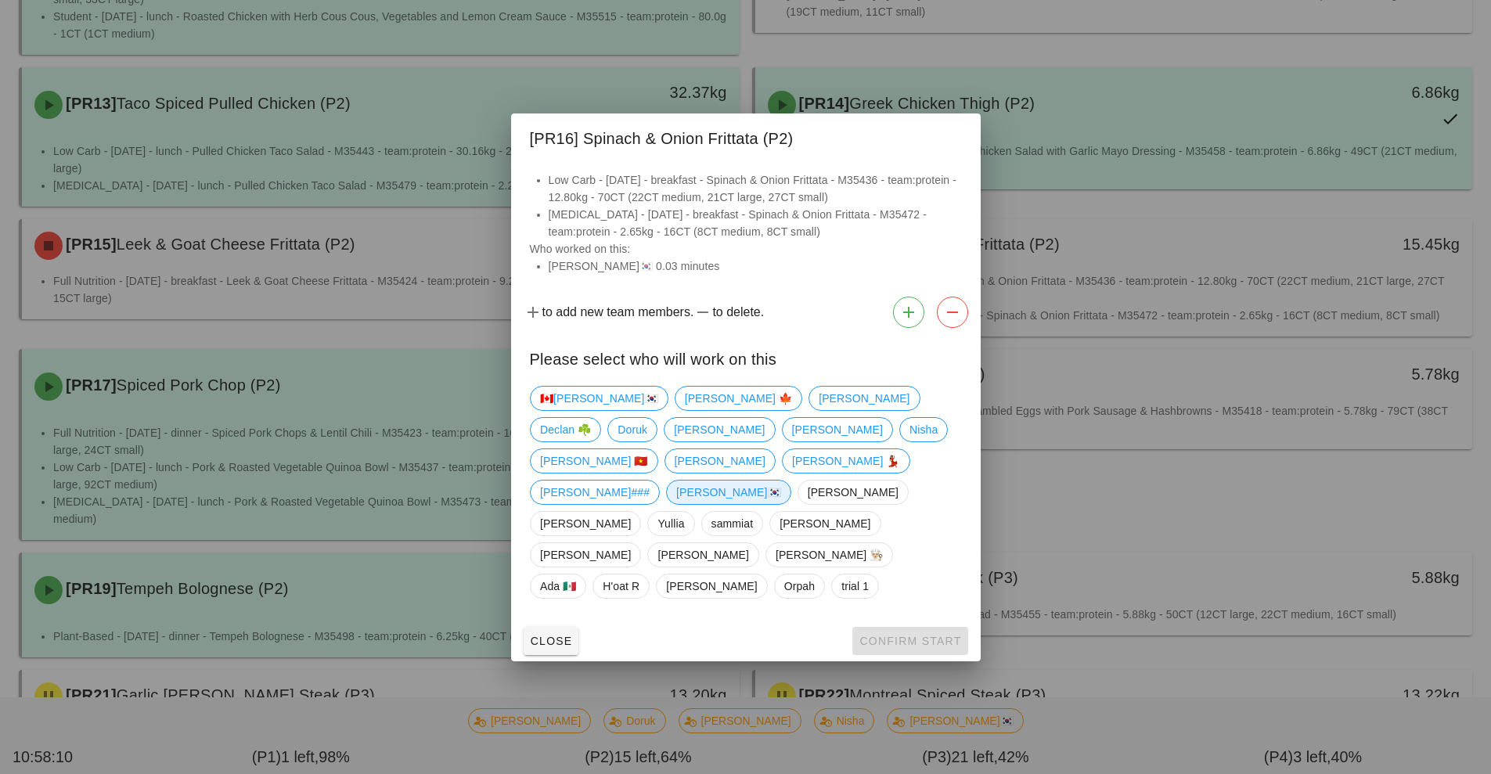
click at [676, 504] on span "[PERSON_NAME]🇰🇷" at bounding box center [728, 492] width 105 height 23
click at [921, 635] on span "Confirm Start" at bounding box center [910, 641] width 103 height 13
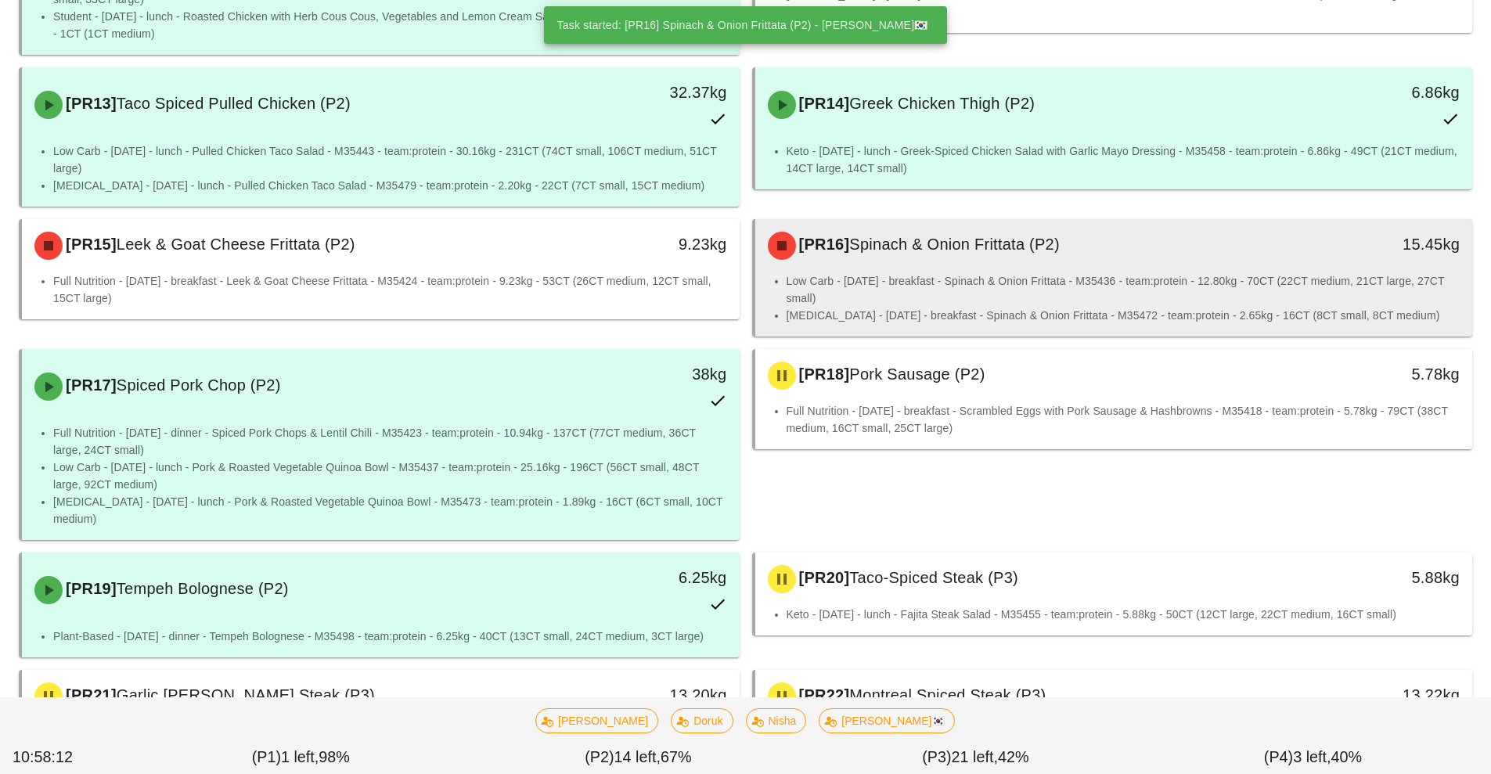
click at [1054, 272] on li "Low Carb - [DATE] - breakfast - Spinach & Onion Frittata - M35436 - team:protei…" at bounding box center [1124, 289] width 674 height 34
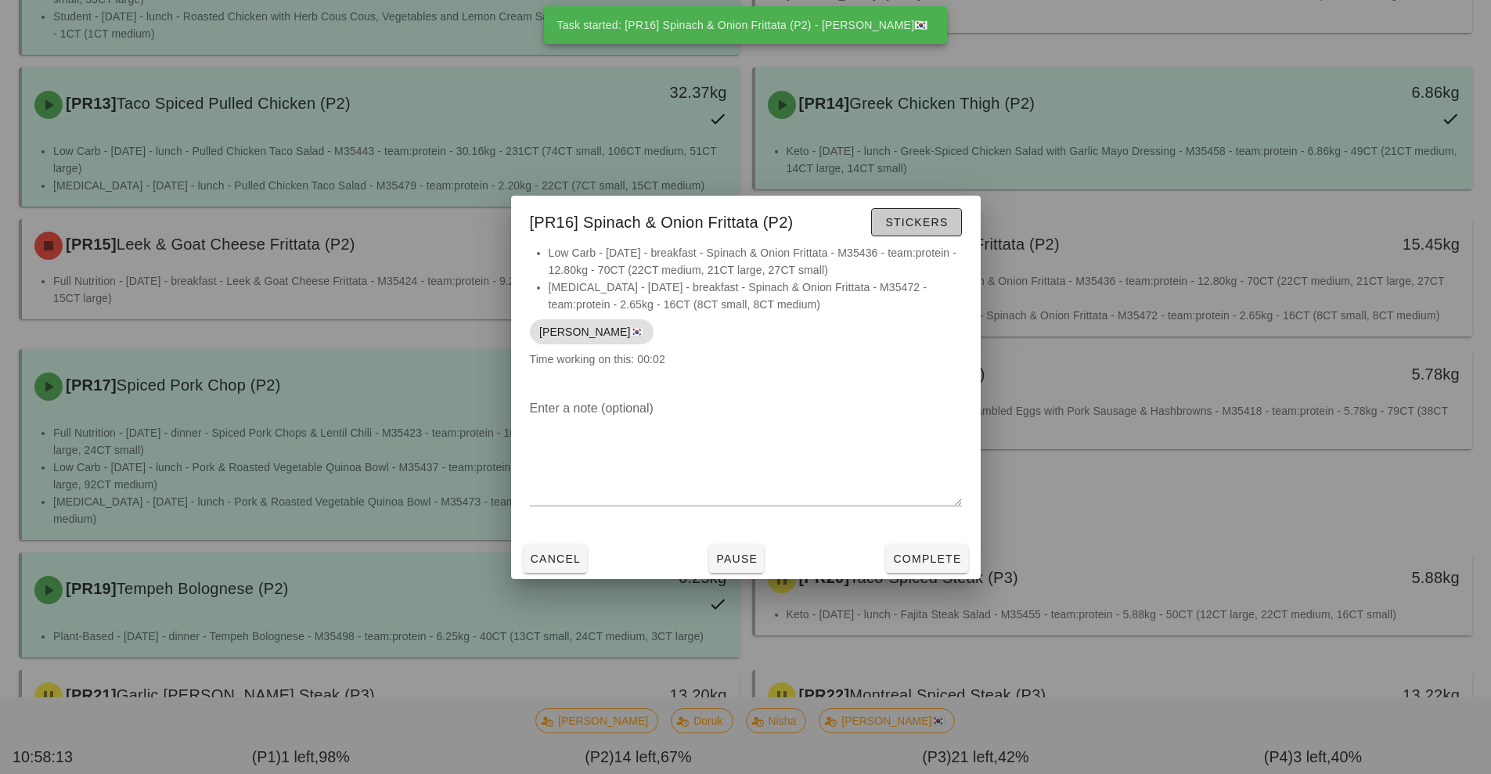
click at [926, 218] on span "Stickers" at bounding box center [916, 222] width 63 height 13
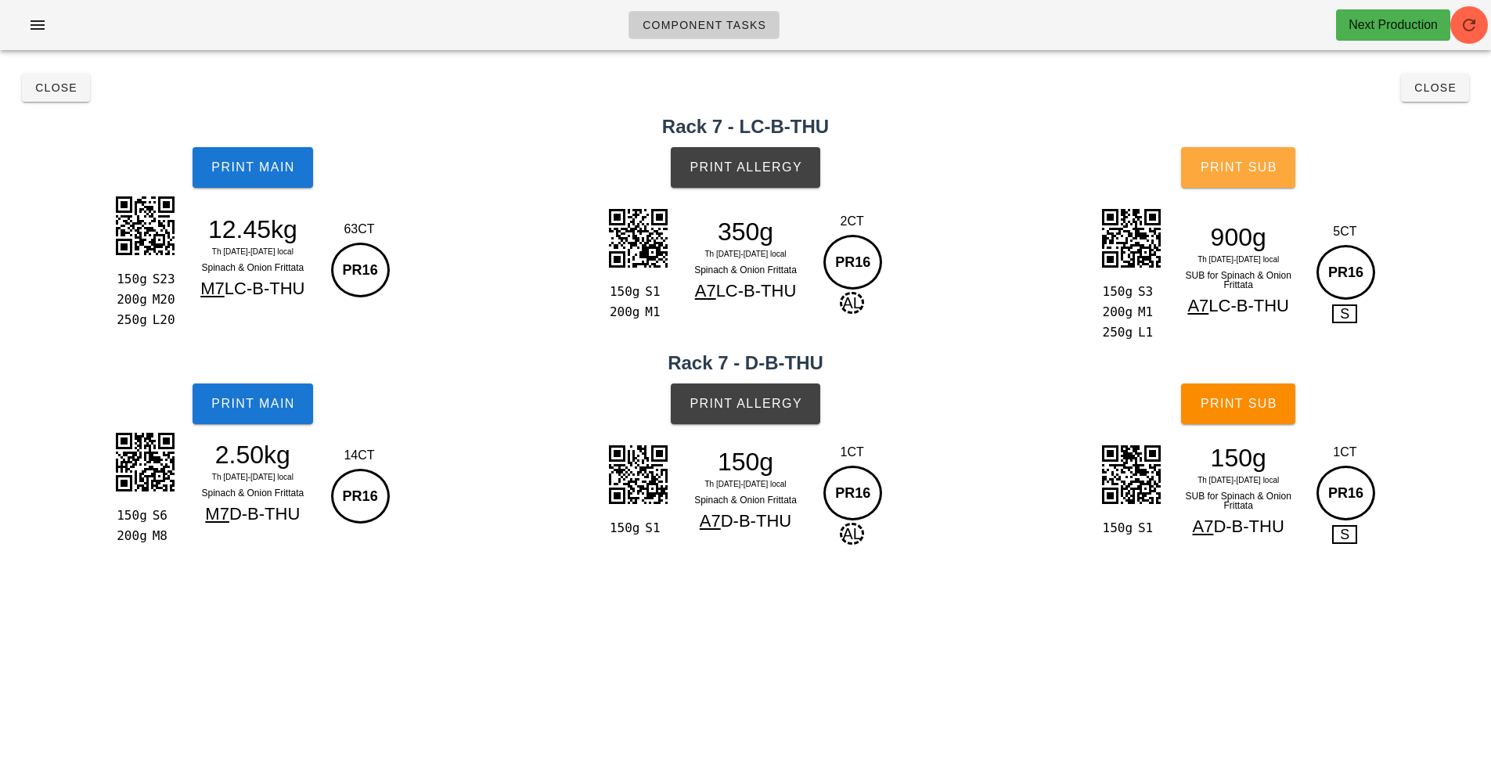
click at [1251, 157] on button "Print Sub" at bounding box center [1238, 167] width 114 height 41
click at [1219, 395] on button "Print Sub" at bounding box center [1238, 404] width 114 height 41
click at [732, 158] on button "Print Allergy" at bounding box center [746, 167] width 150 height 41
click at [720, 397] on span "Print Allergy" at bounding box center [746, 404] width 114 height 14
click at [222, 390] on button "Print Main" at bounding box center [253, 404] width 121 height 41
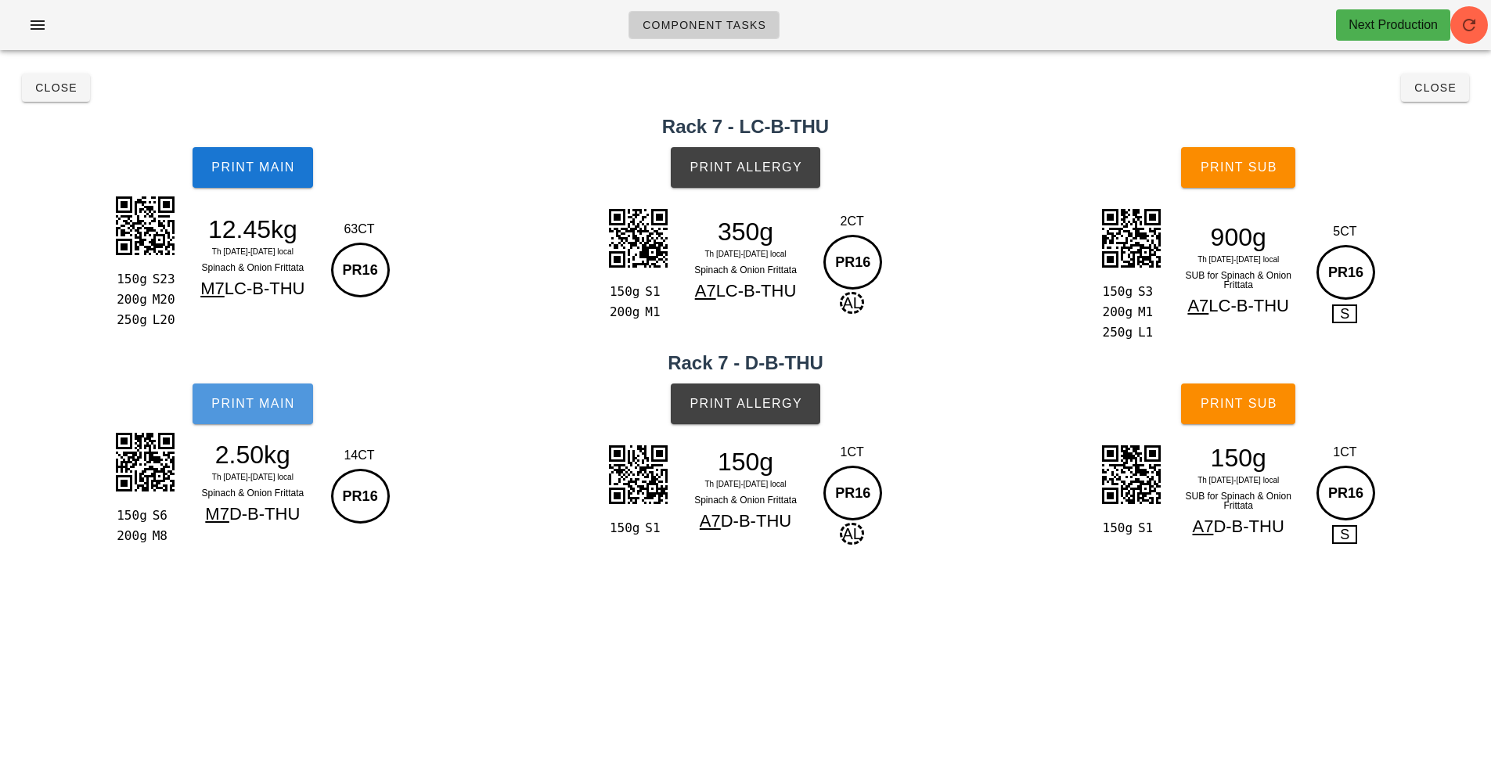
click at [222, 390] on button "Print Main" at bounding box center [253, 404] width 121 height 41
click at [241, 160] on button "Print Main" at bounding box center [253, 167] width 121 height 41
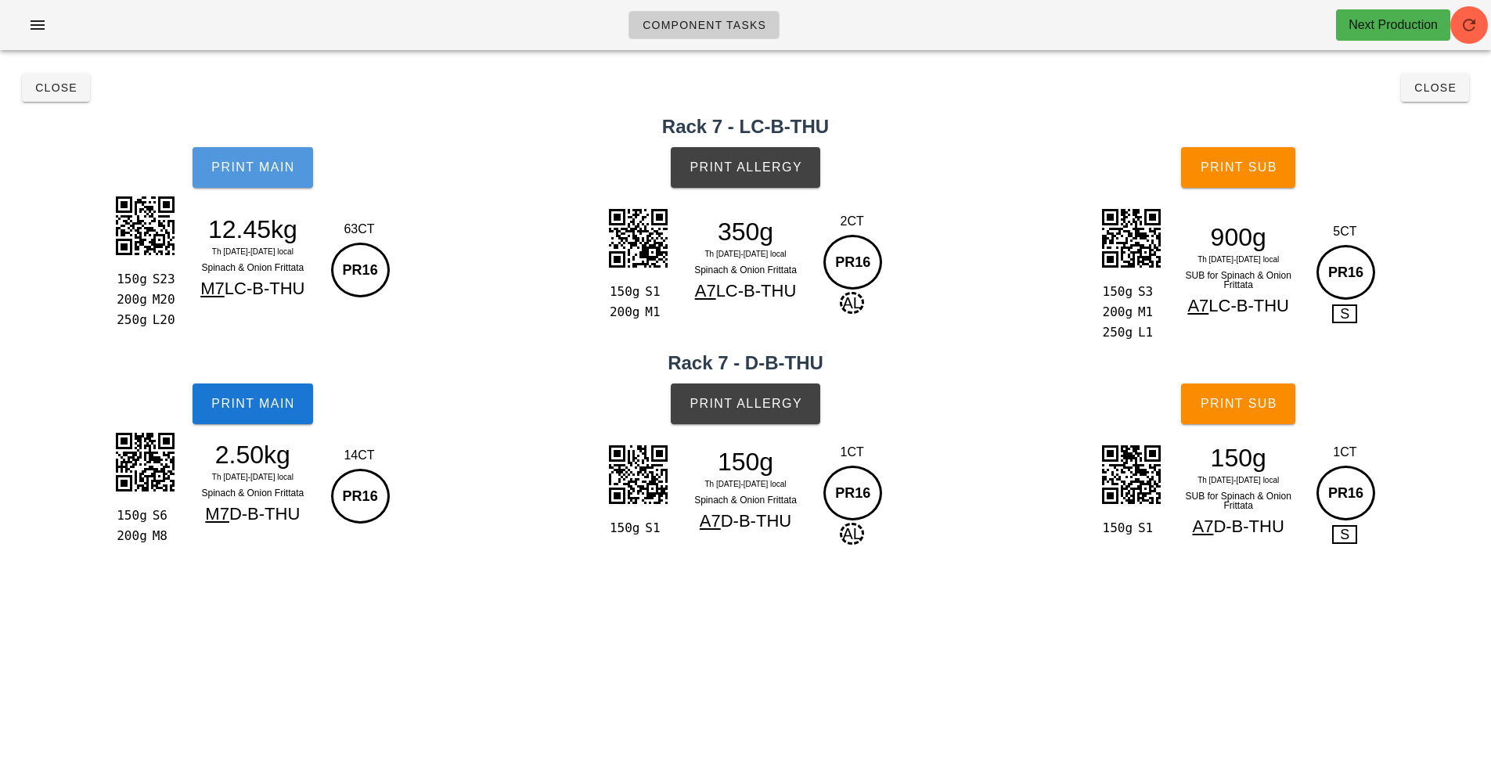
click at [241, 160] on button "Print Main" at bounding box center [253, 167] width 121 height 41
click at [55, 85] on span "Close" at bounding box center [55, 87] width 43 height 13
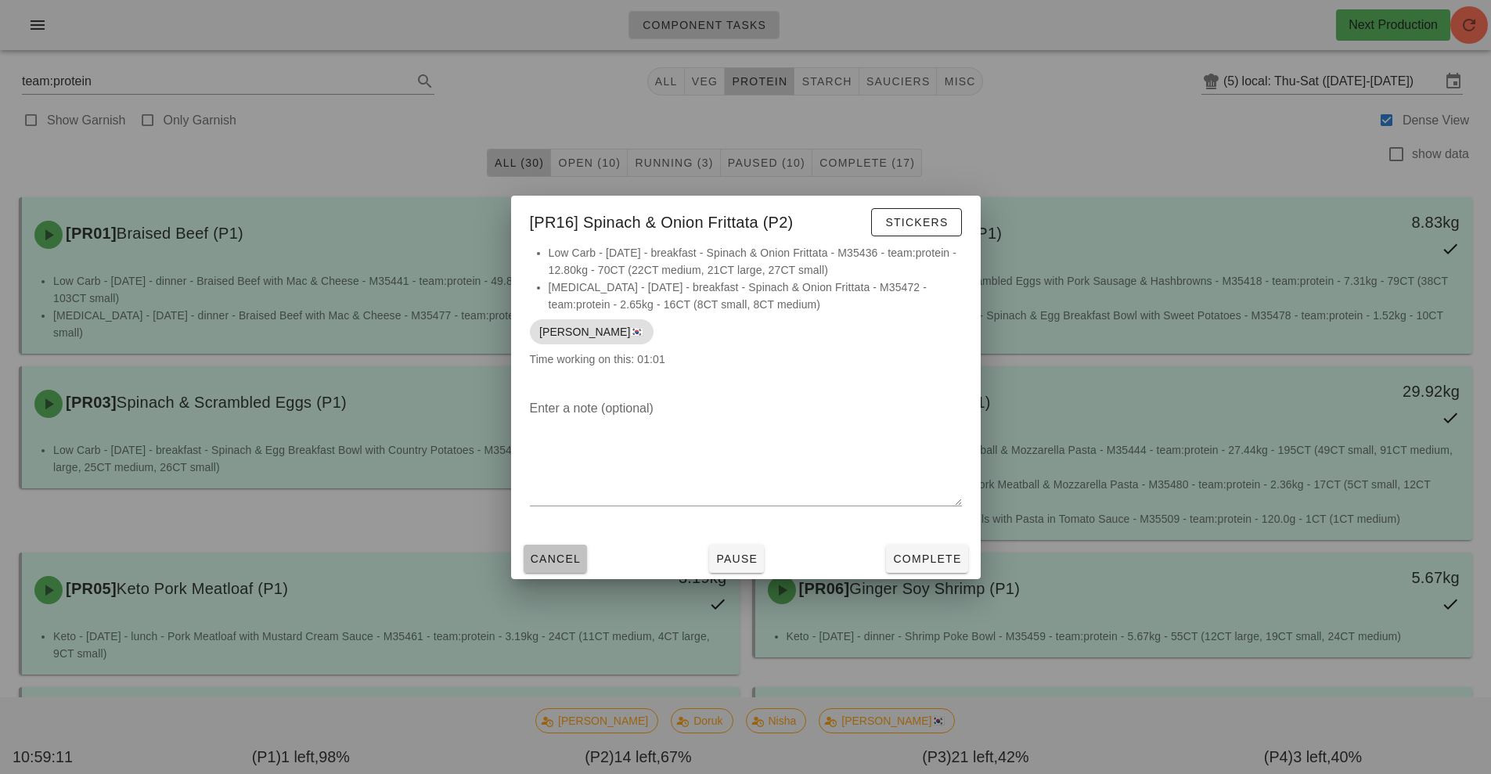
click at [550, 553] on span "Cancel" at bounding box center [556, 559] width 52 height 13
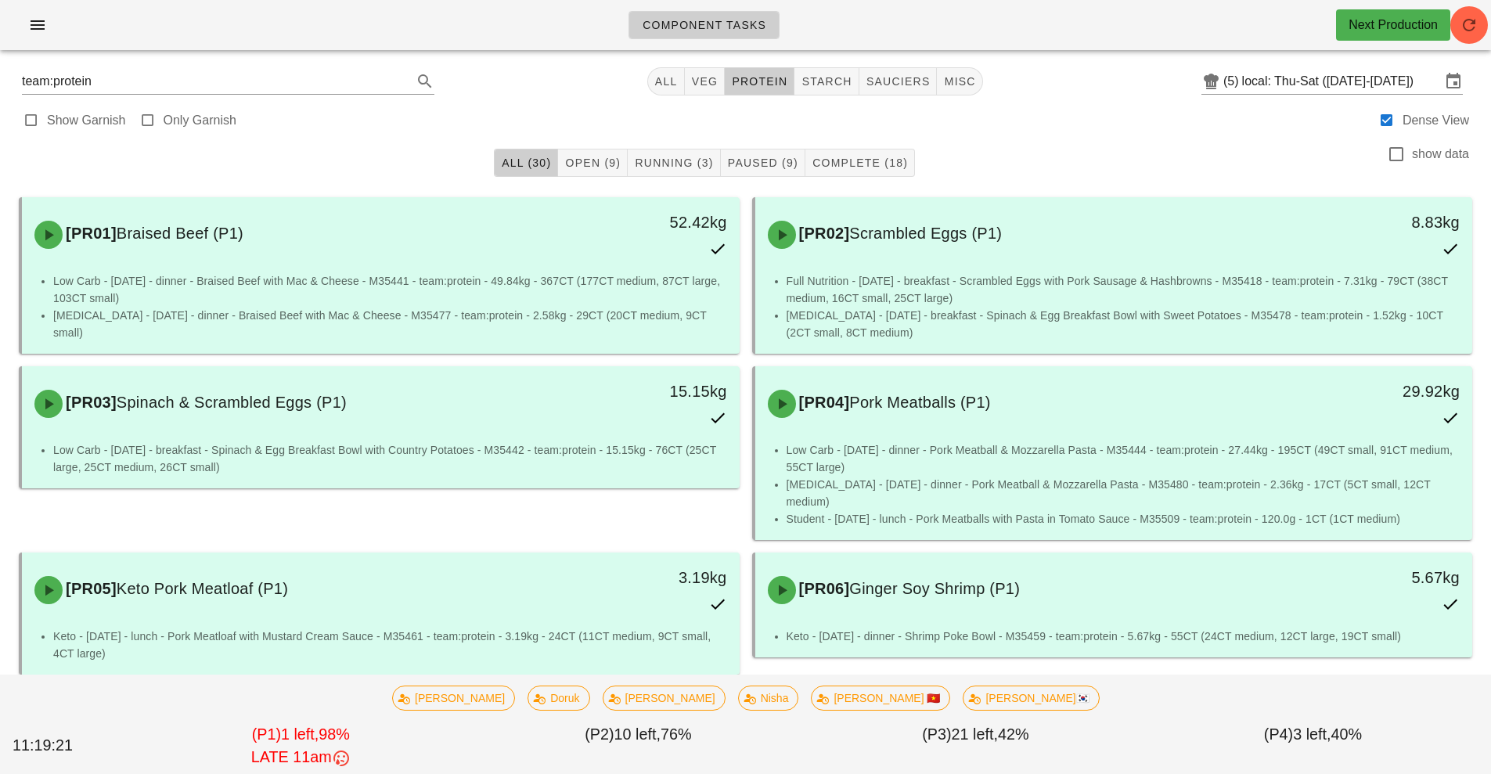
scroll to position [15, 0]
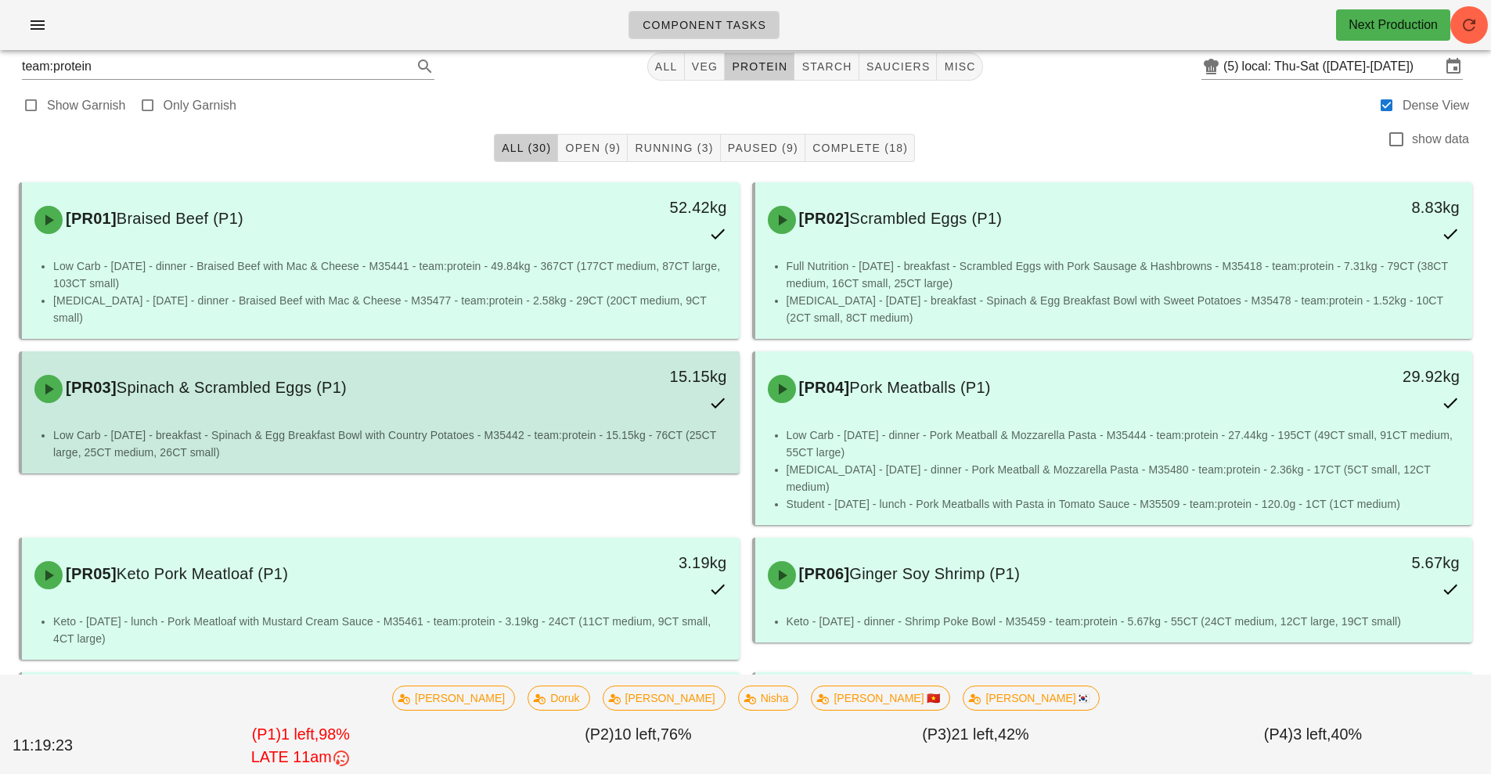
click at [583, 427] on li "Low Carb - [DATE] - breakfast - Spinach & Egg Breakfast Bowl with Country Potat…" at bounding box center [390, 444] width 674 height 34
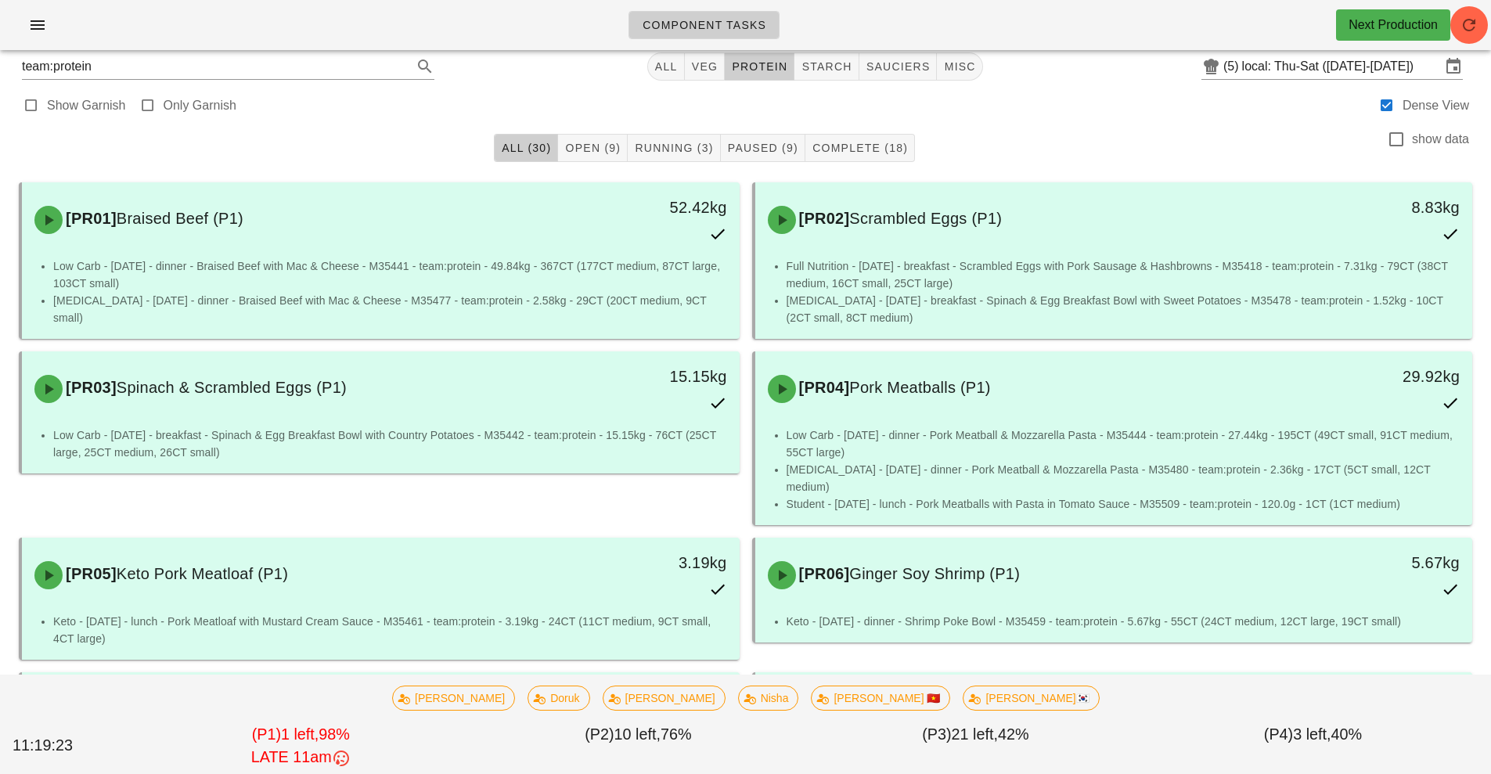
click at [665, 427] on li "Low Carb - [DATE] - breakfast - Spinach & Egg Breakfast Bowl with Country Potat…" at bounding box center [390, 444] width 674 height 34
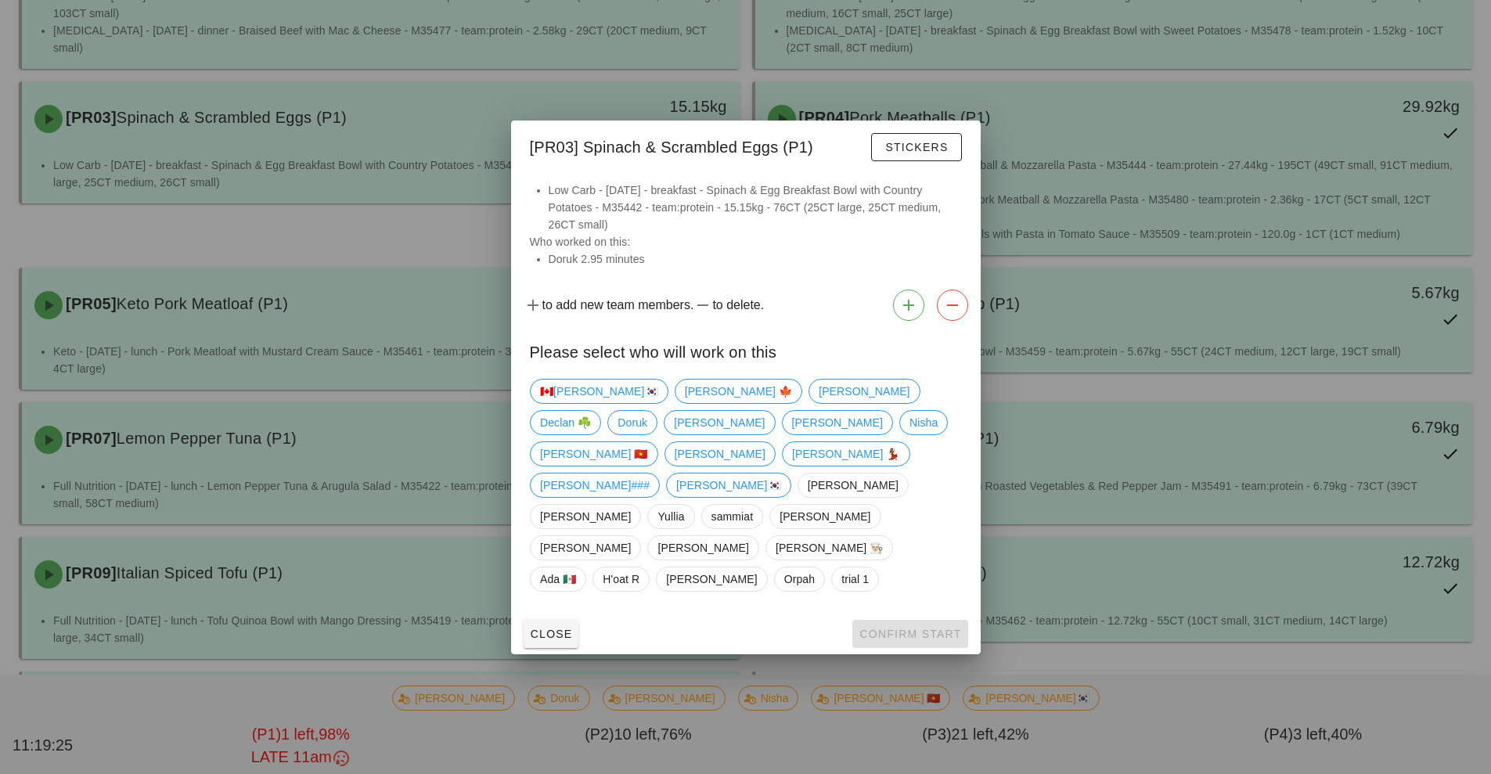
click at [701, 83] on div at bounding box center [745, 387] width 1491 height 774
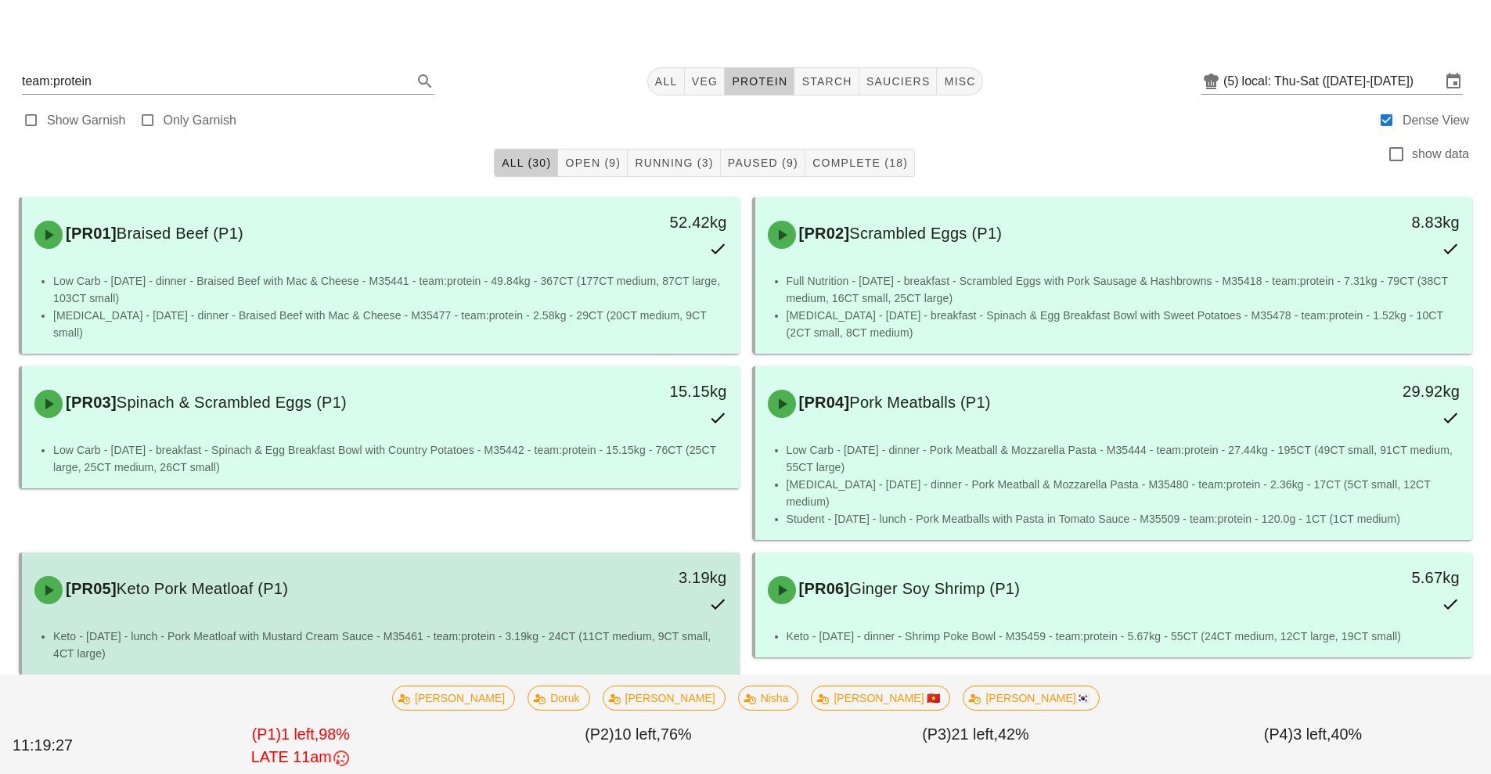
click at [550, 587] on div "[PR05] Keto Pork Meatloaf (P1)" at bounding box center [291, 590] width 533 height 47
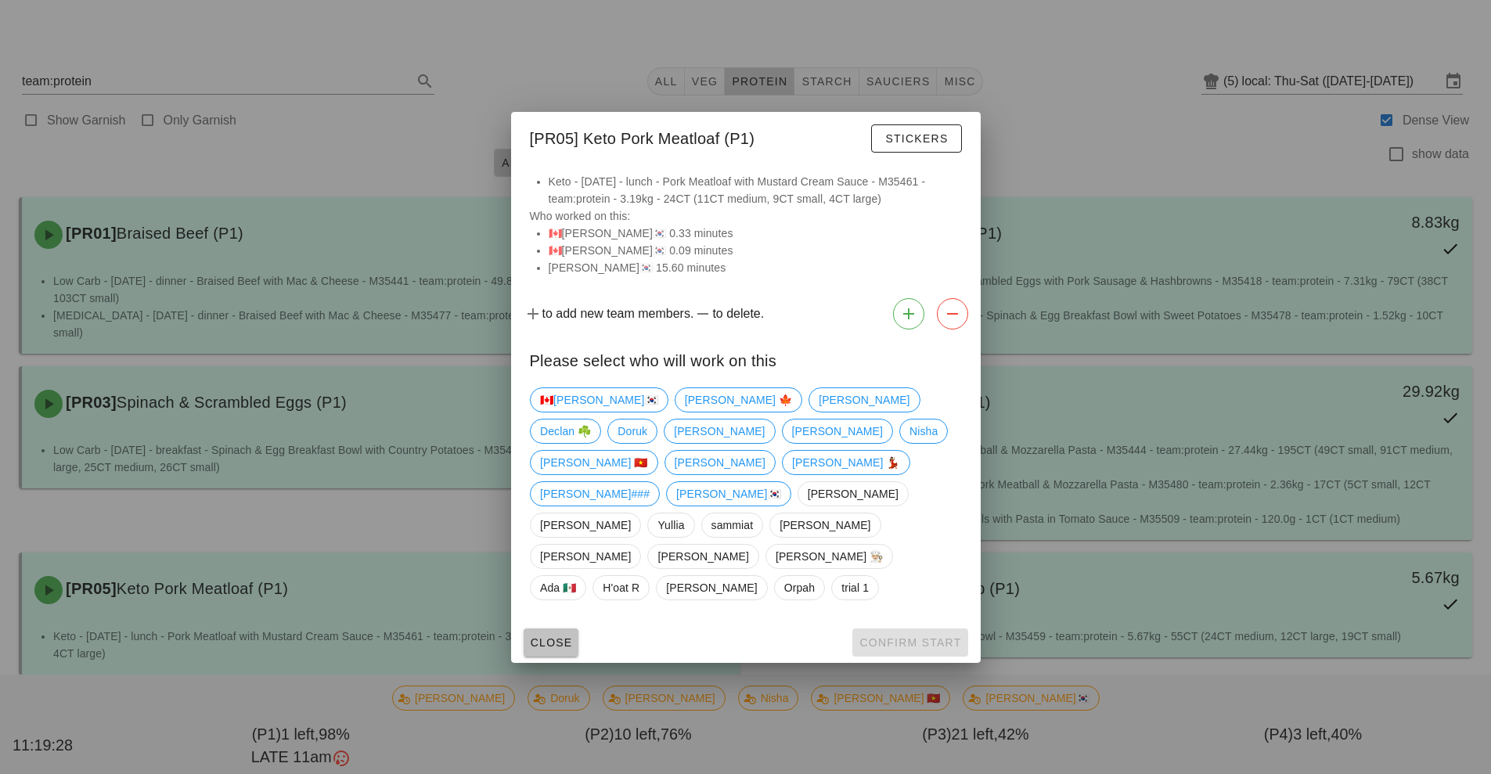
click at [550, 636] on span "Close" at bounding box center [551, 642] width 43 height 13
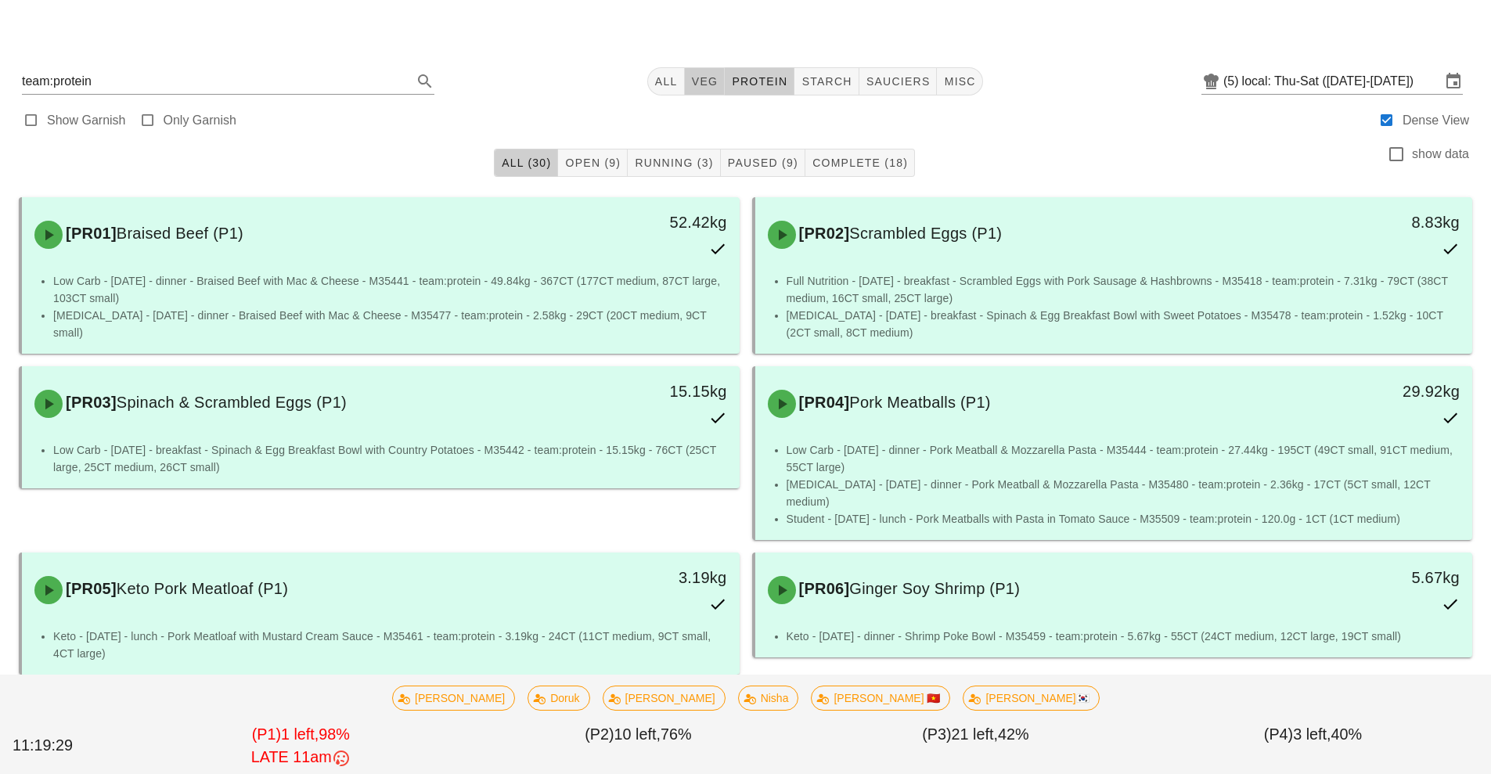
click at [700, 70] on button "veg" at bounding box center [705, 81] width 41 height 28
type input "team:veg"
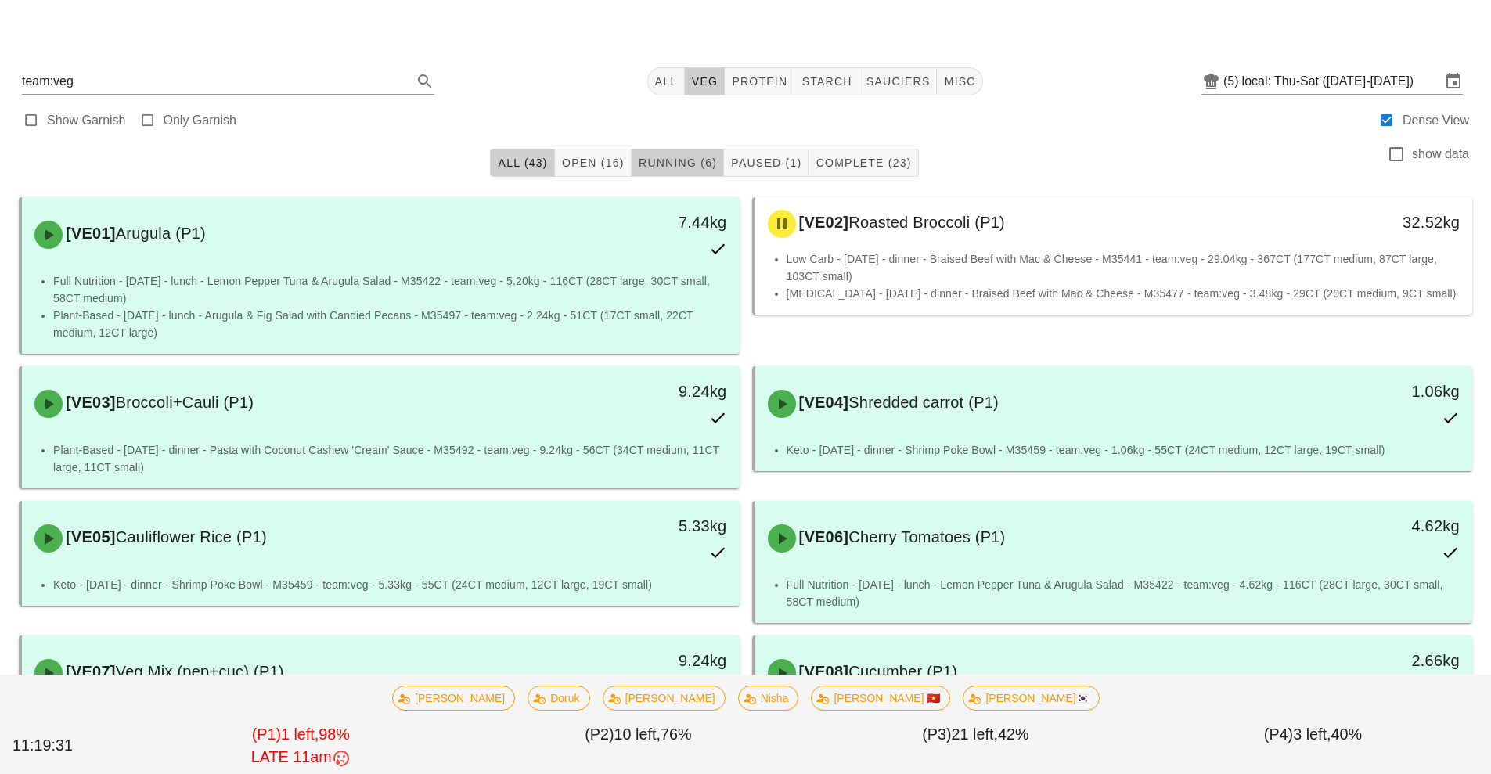
click at [676, 162] on span "Running (6)" at bounding box center [677, 163] width 79 height 13
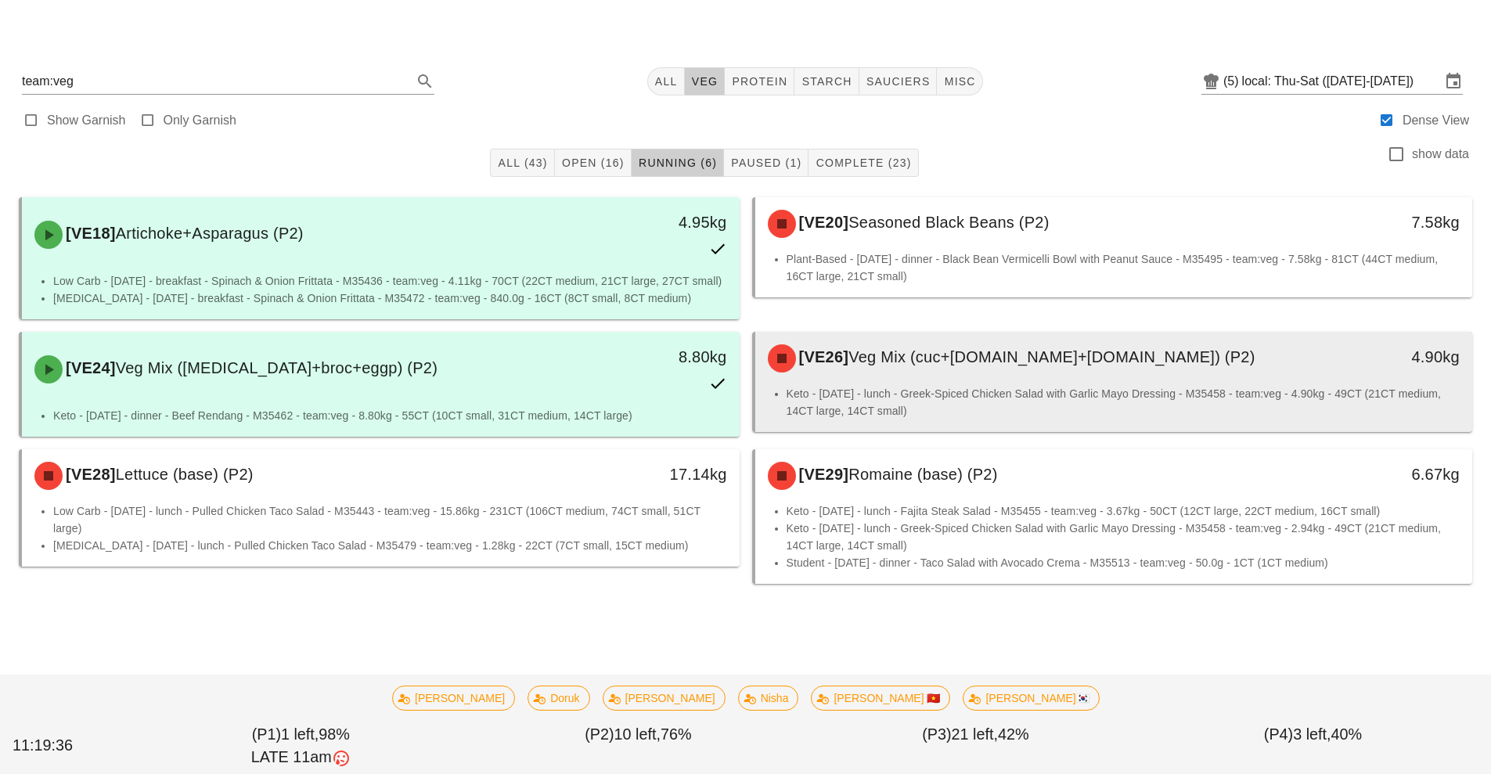
click at [999, 382] on div "[VE26] Veg Mix (cuc+[DOMAIN_NAME]+[DOMAIN_NAME]) (P2)" at bounding box center [1025, 358] width 533 height 47
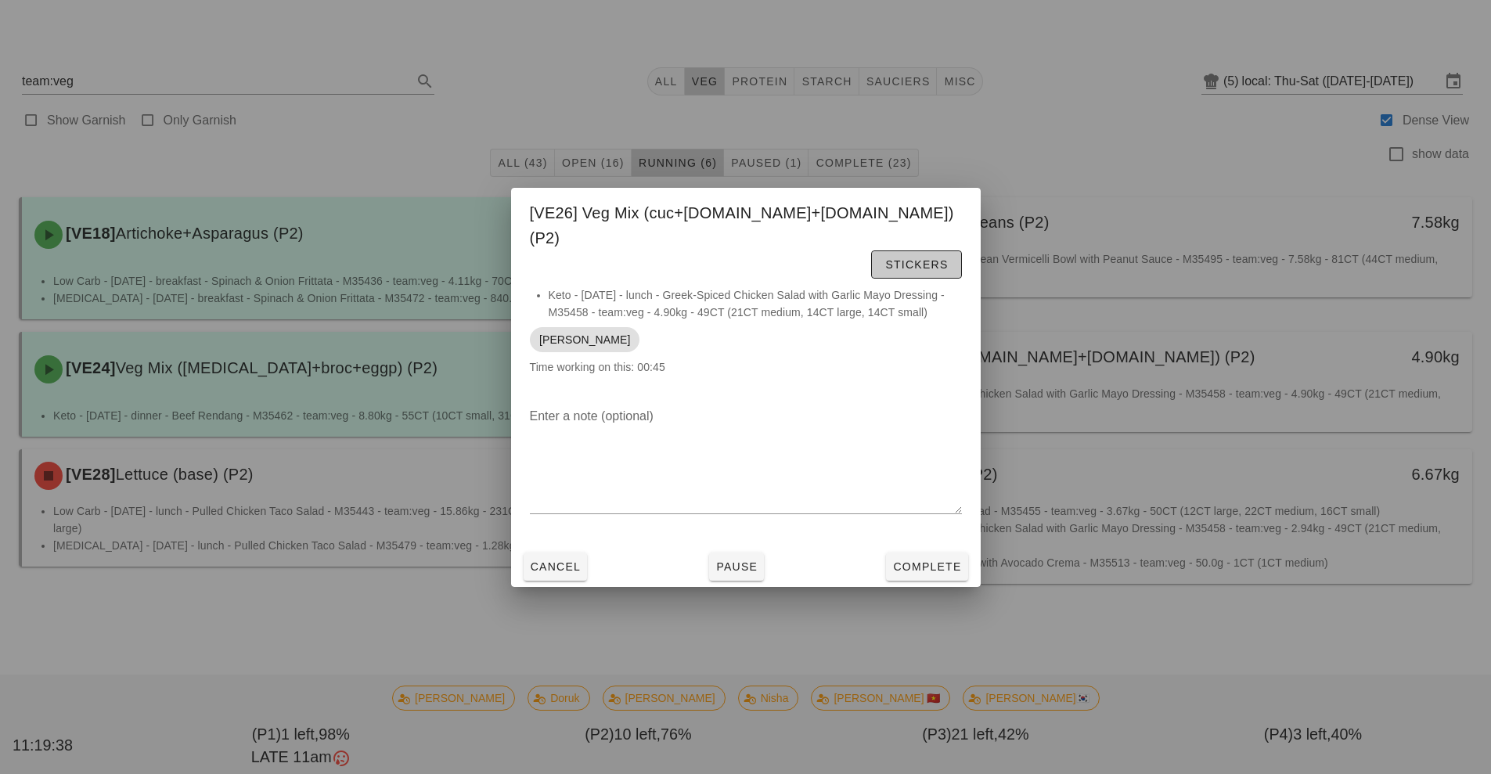
click at [918, 258] on span "Stickers" at bounding box center [916, 264] width 63 height 13
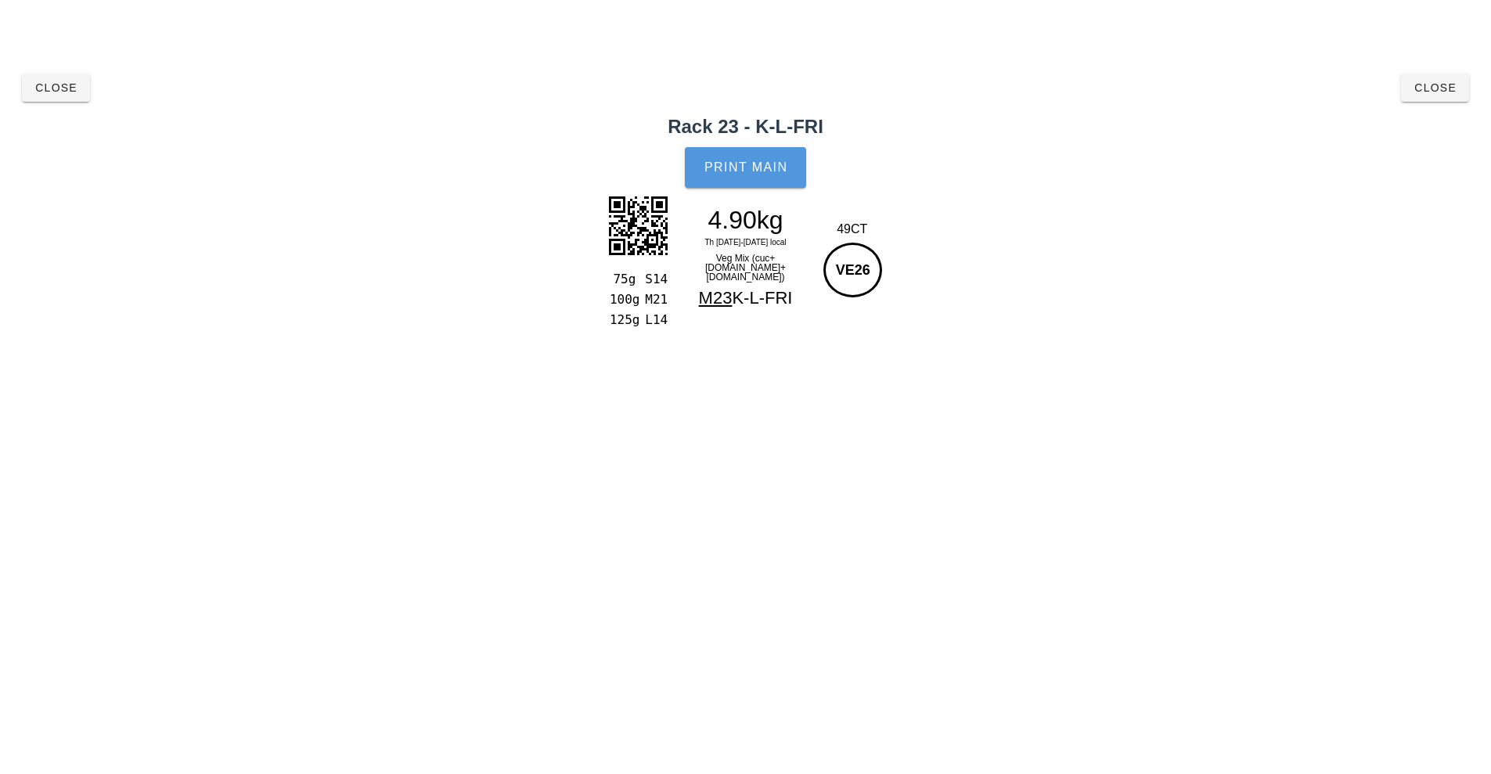
click at [743, 166] on span "Print Main" at bounding box center [746, 167] width 85 height 14
click at [1428, 84] on span "Close" at bounding box center [1435, 87] width 43 height 13
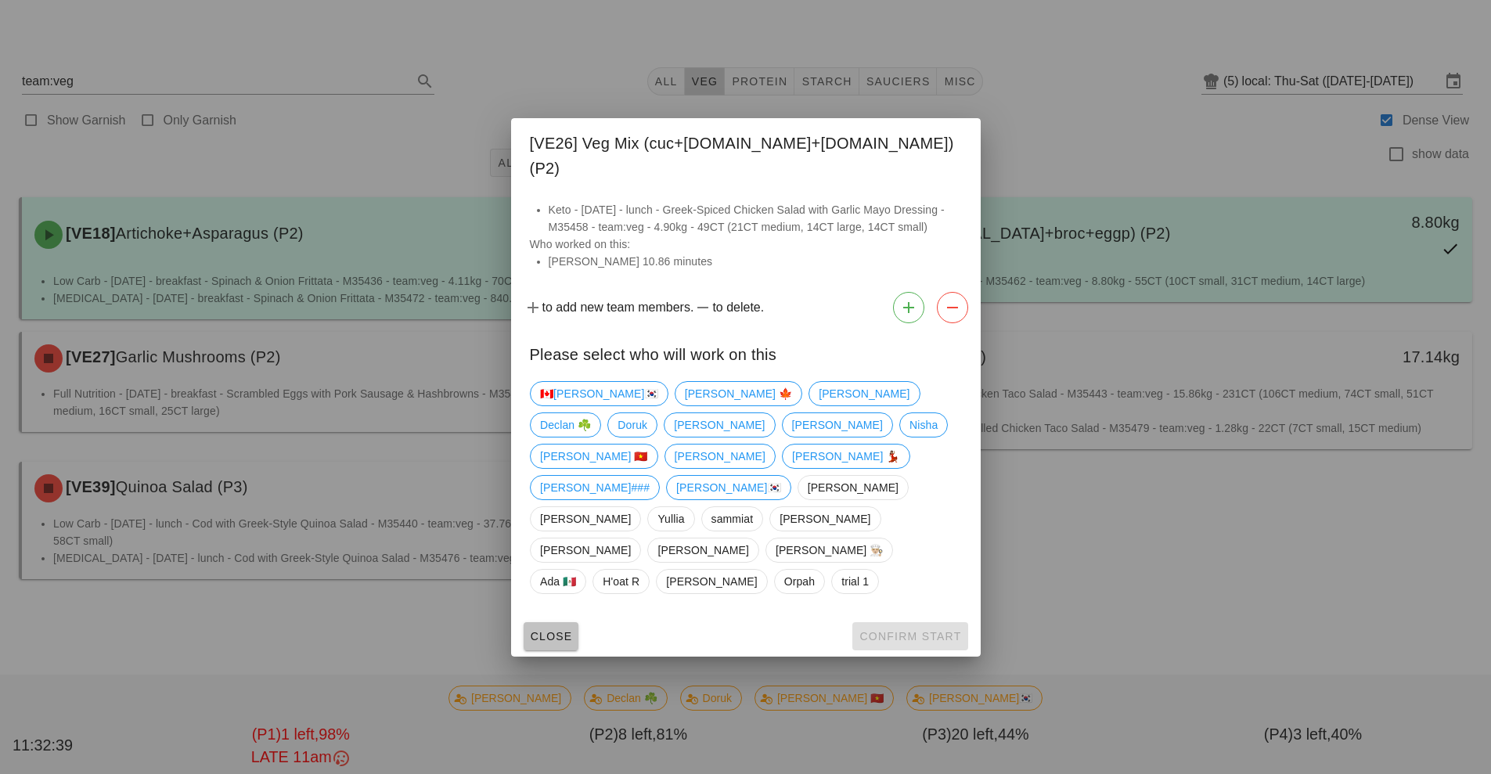
click at [545, 630] on span "Close" at bounding box center [551, 636] width 43 height 13
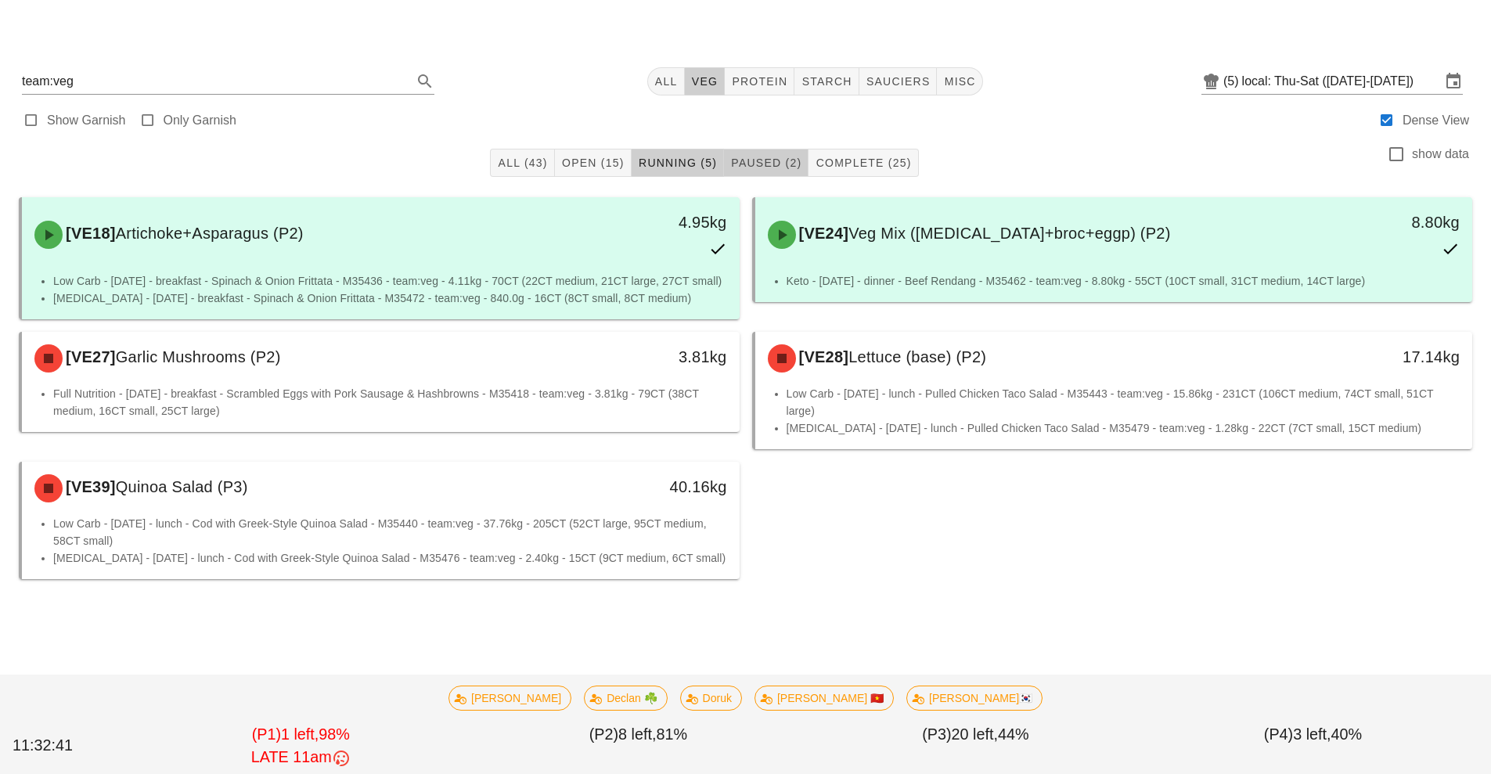
click at [766, 162] on span "Paused (2)" at bounding box center [765, 163] width 71 height 13
